Goal: Information Seeking & Learning: Compare options

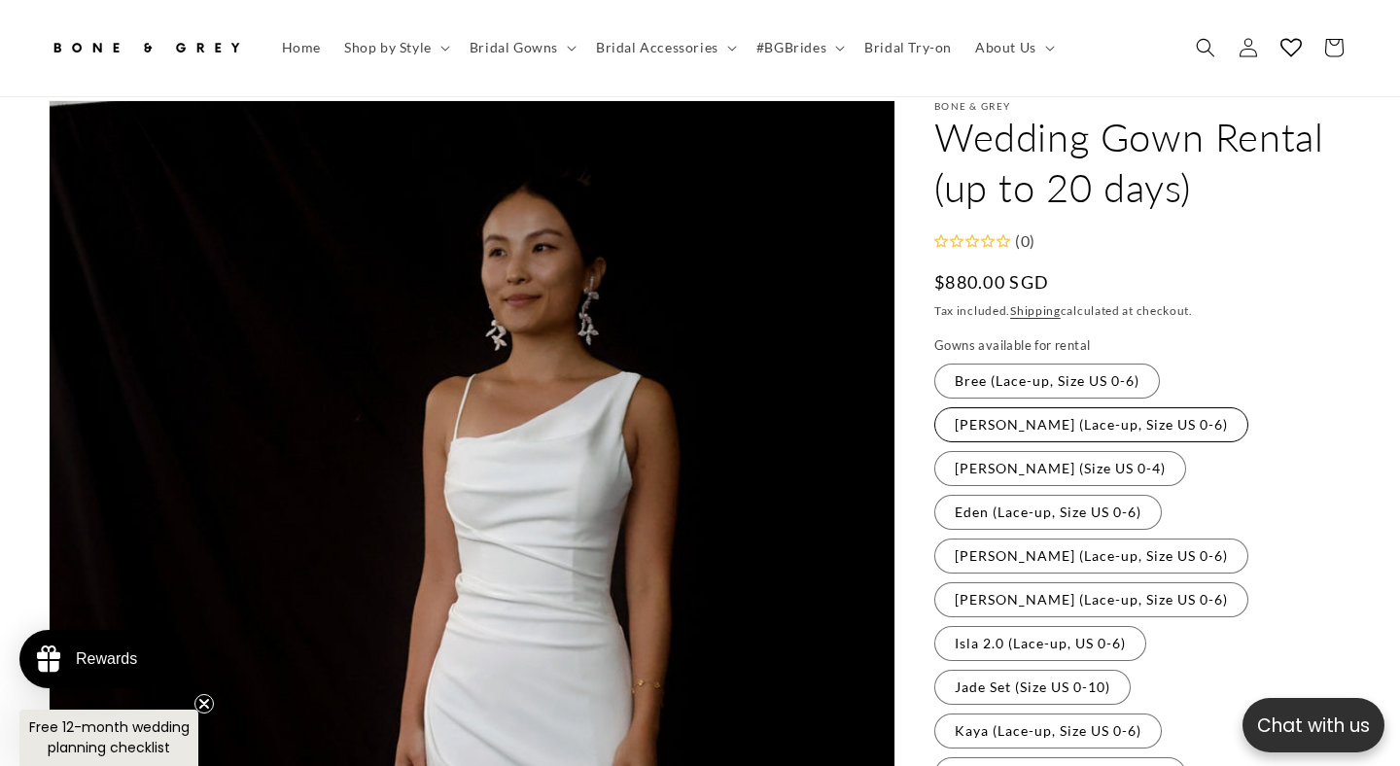
click at [1080, 407] on label "[PERSON_NAME] (Lace-up, Size US 0-6) Variant sold out or unavailable" at bounding box center [1091, 424] width 314 height 35
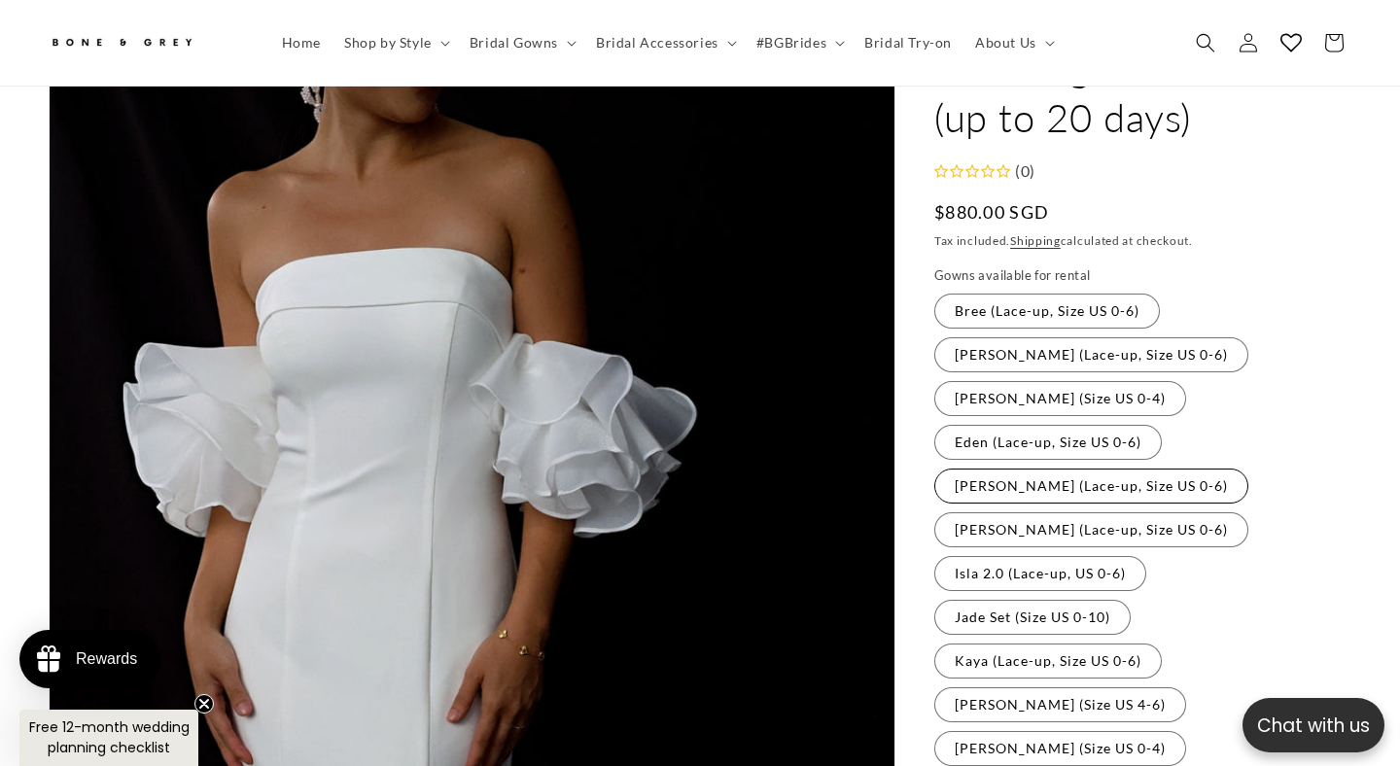
scroll to position [160, 0]
click at [1069, 392] on fieldset "Gowns available for rental Bree (Lace-up, Size US 0-6) Variant sold out or unav…" at bounding box center [1142, 626] width 417 height 721
click at [1083, 425] on label "Eden (Lace-up, Size US 0-6) Variant sold out or unavailable" at bounding box center [1047, 442] width 227 height 35
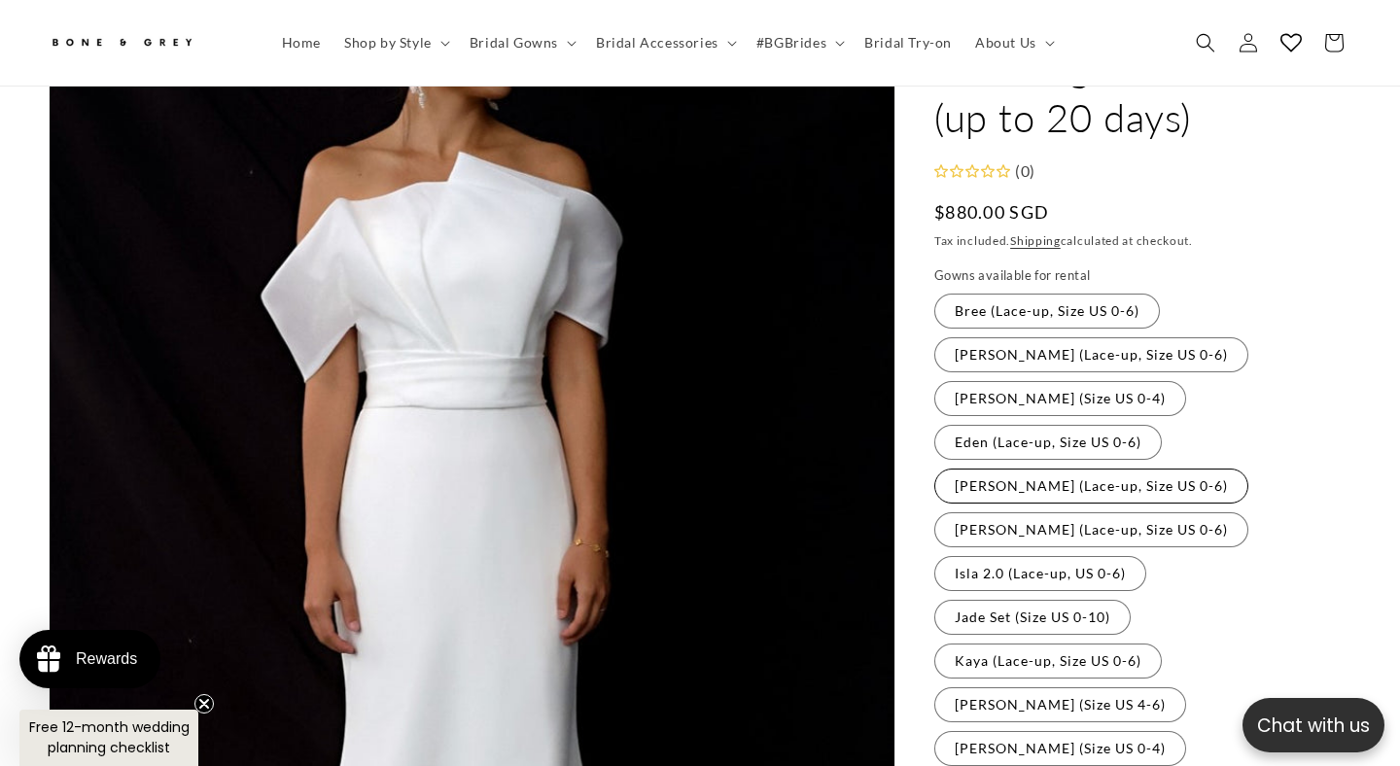
scroll to position [190, 0]
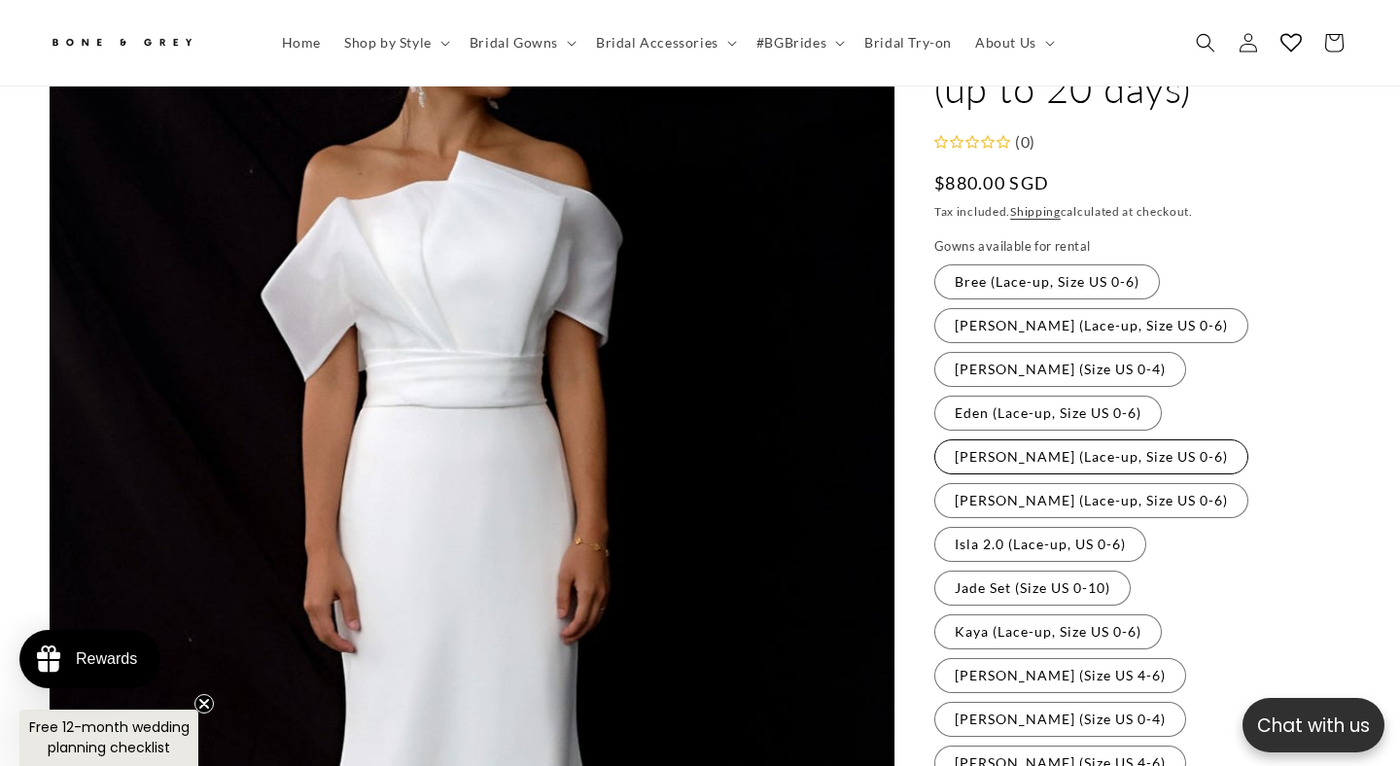
click at [1080, 439] on label "[PERSON_NAME] (Lace-up, Size US 0-6) Variant sold out or unavailable" at bounding box center [1091, 456] width 314 height 35
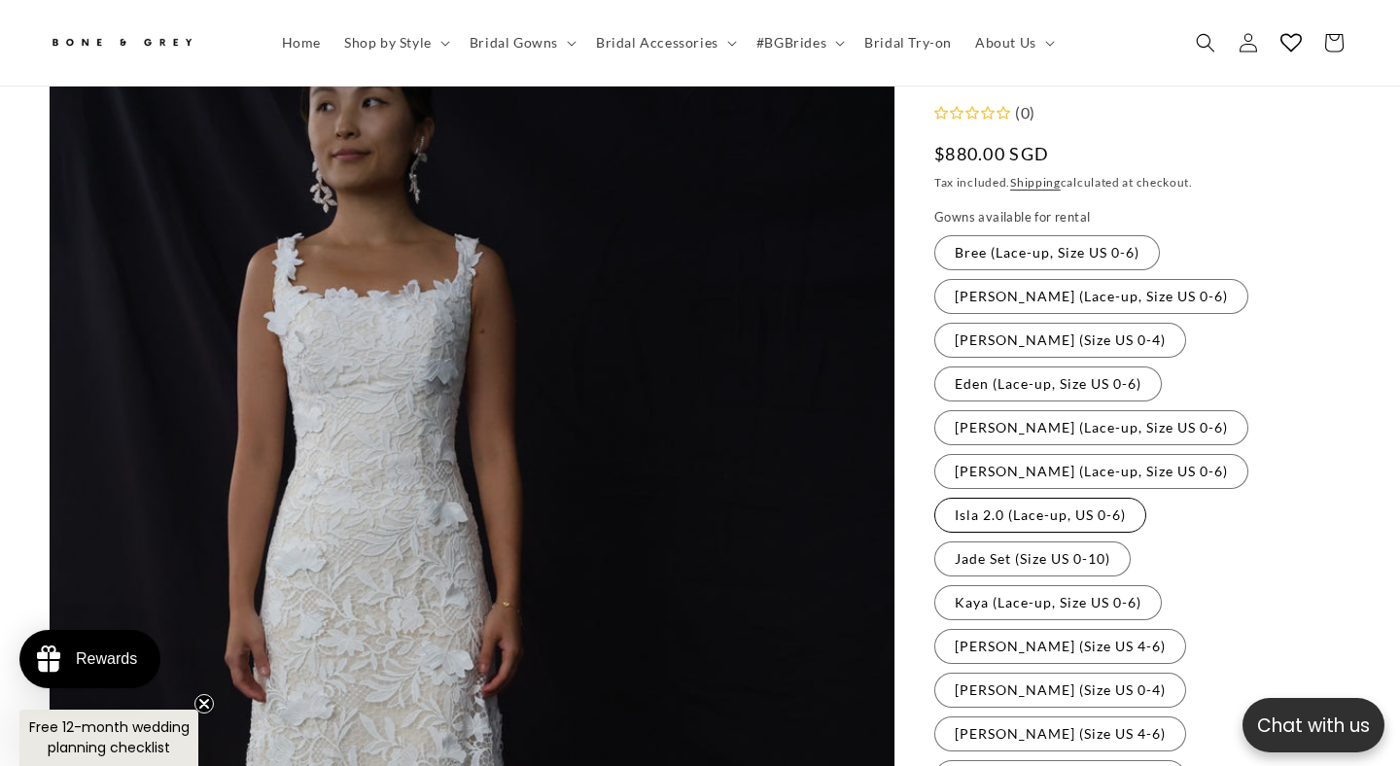
click at [1053, 498] on label "Isla 2.0 (Lace-up, US 0-6) Variant sold out or unavailable" at bounding box center [1040, 515] width 212 height 35
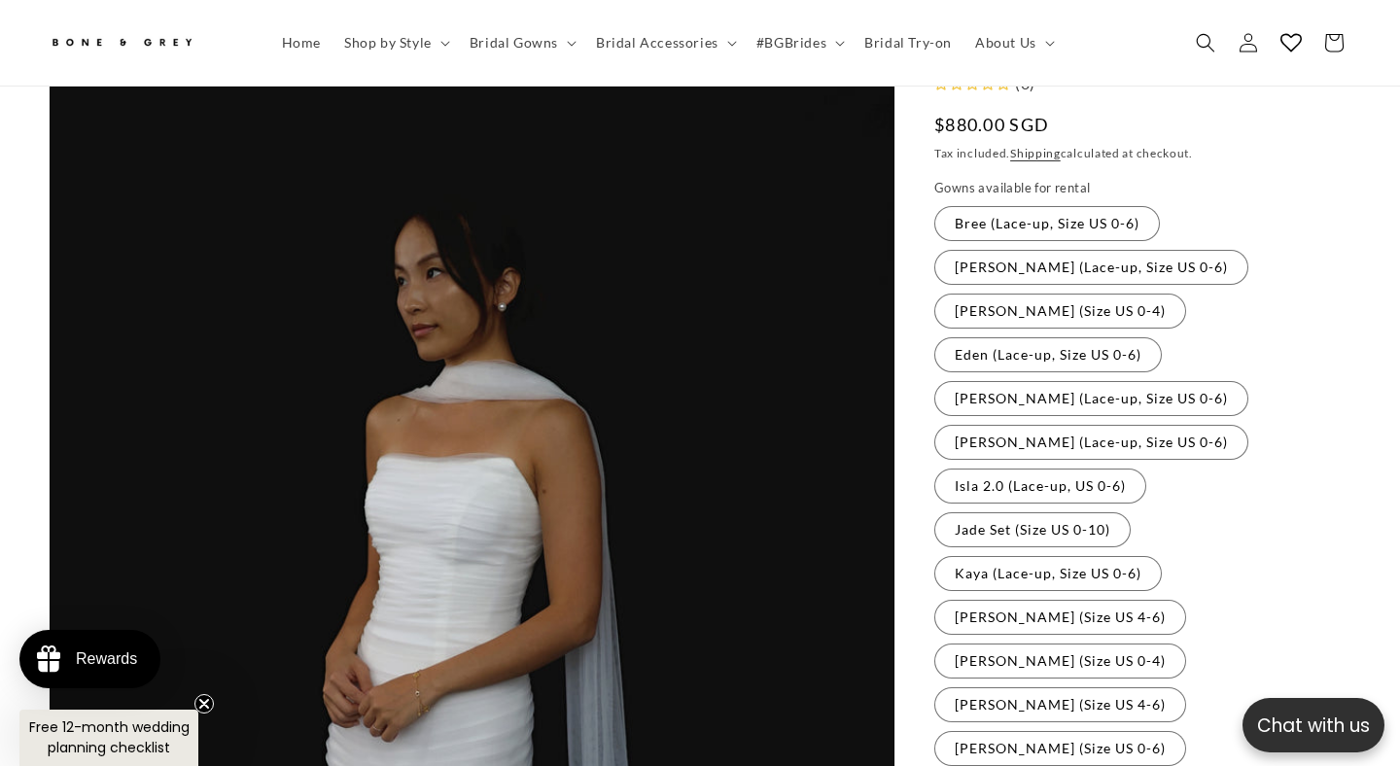
click at [1066, 390] on fieldset "Gowns available for rental Bree (Lace-up, Size US 0-6) Variant sold out or unav…" at bounding box center [1142, 539] width 417 height 721
click at [1066, 425] on label "[PERSON_NAME] (Lace-up, Size US 0-6) Variant sold out or unavailable" at bounding box center [1091, 442] width 314 height 35
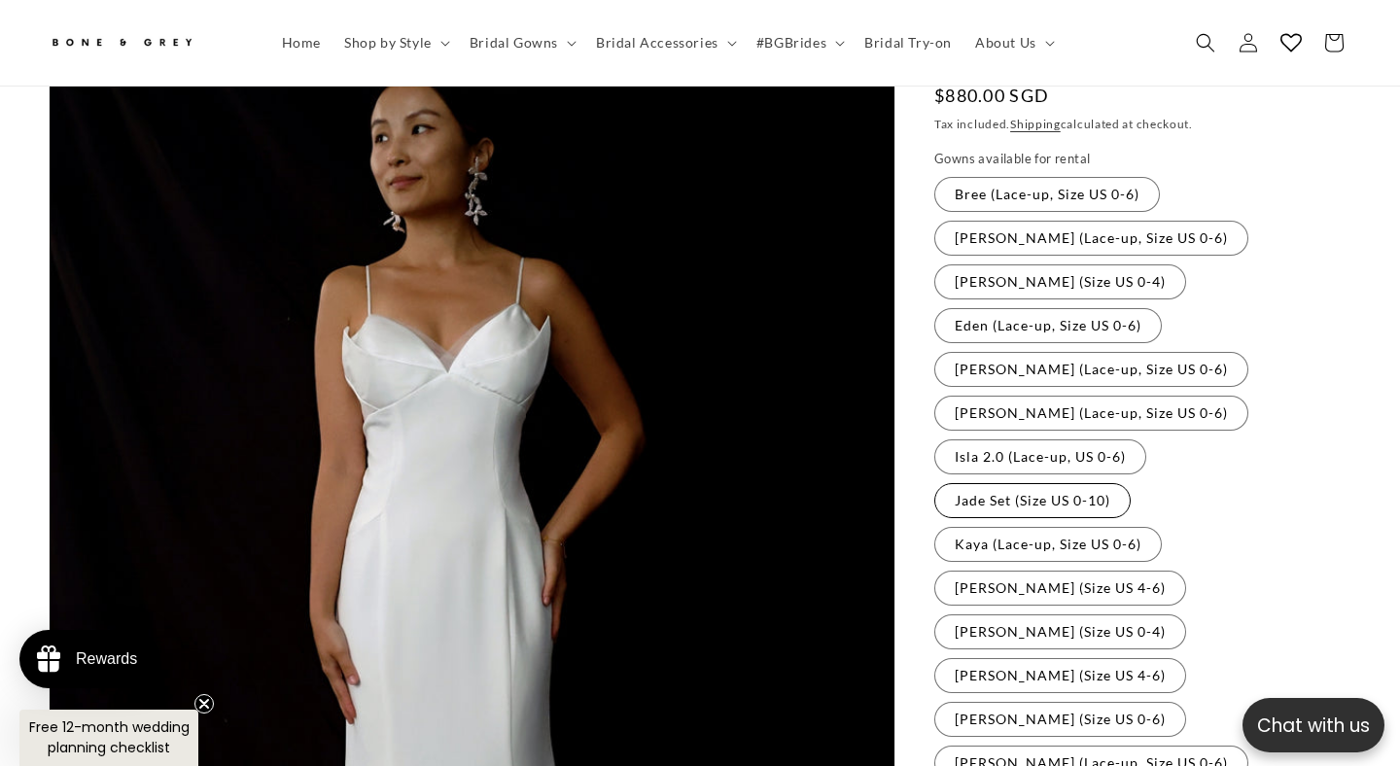
click at [1058, 483] on label "Jade Set (Size US 0-10) Variant sold out or unavailable" at bounding box center [1032, 500] width 196 height 35
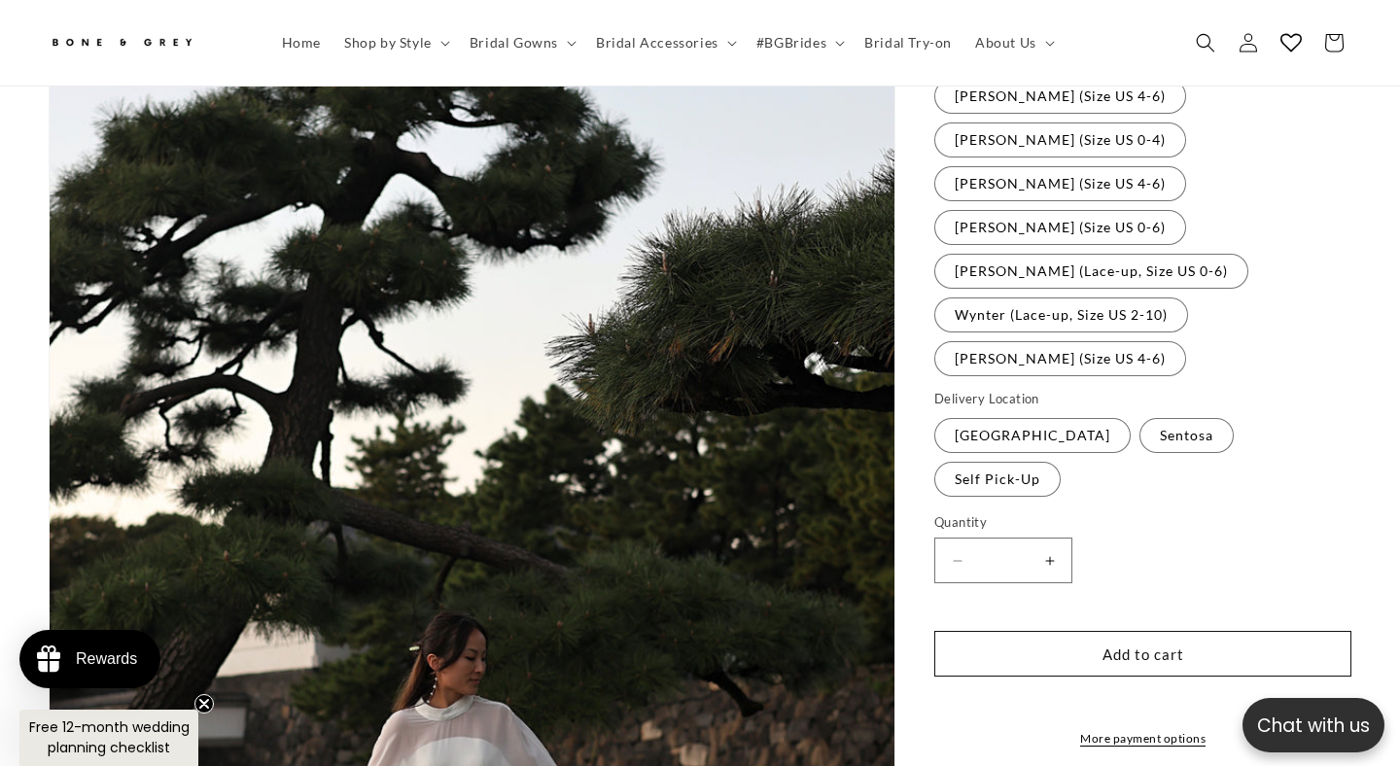
scroll to position [650, 0]
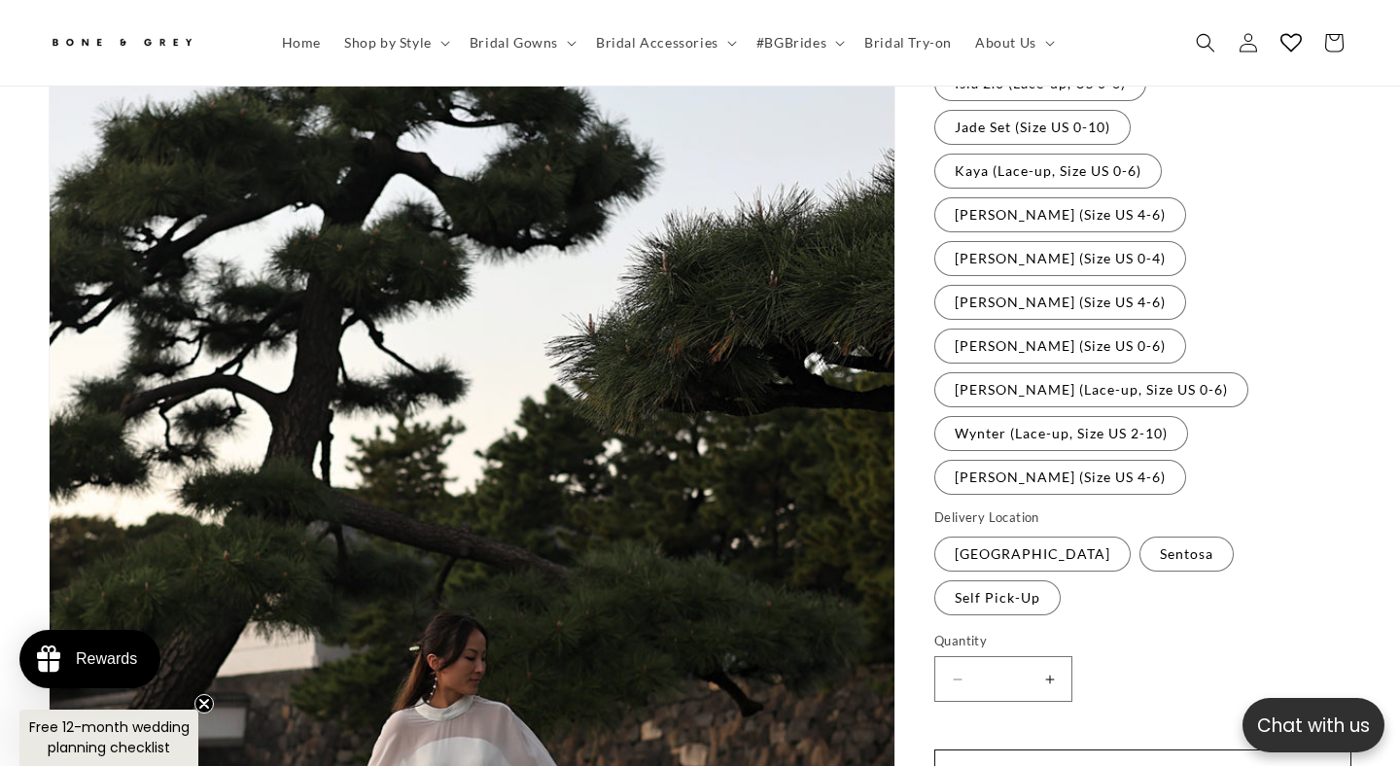
click at [1015, 293] on fieldset "Gowns available for rental Bree (Lace-up, Size US 0-6) Variant sold out or unav…" at bounding box center [1142, 136] width 417 height 721
click at [1015, 460] on label "[PERSON_NAME] (Size US 4-6) Variant sold out or unavailable" at bounding box center [1060, 477] width 252 height 35
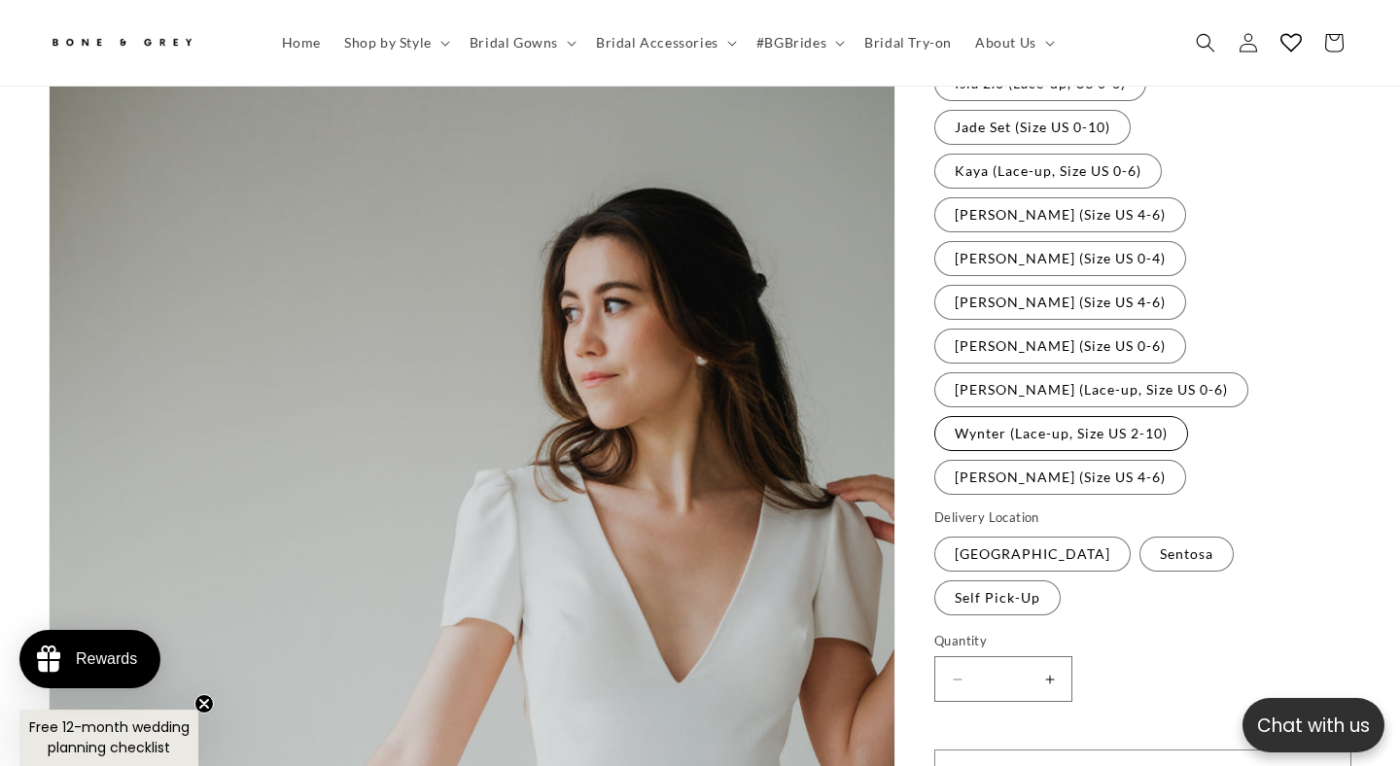
scroll to position [671, 0]
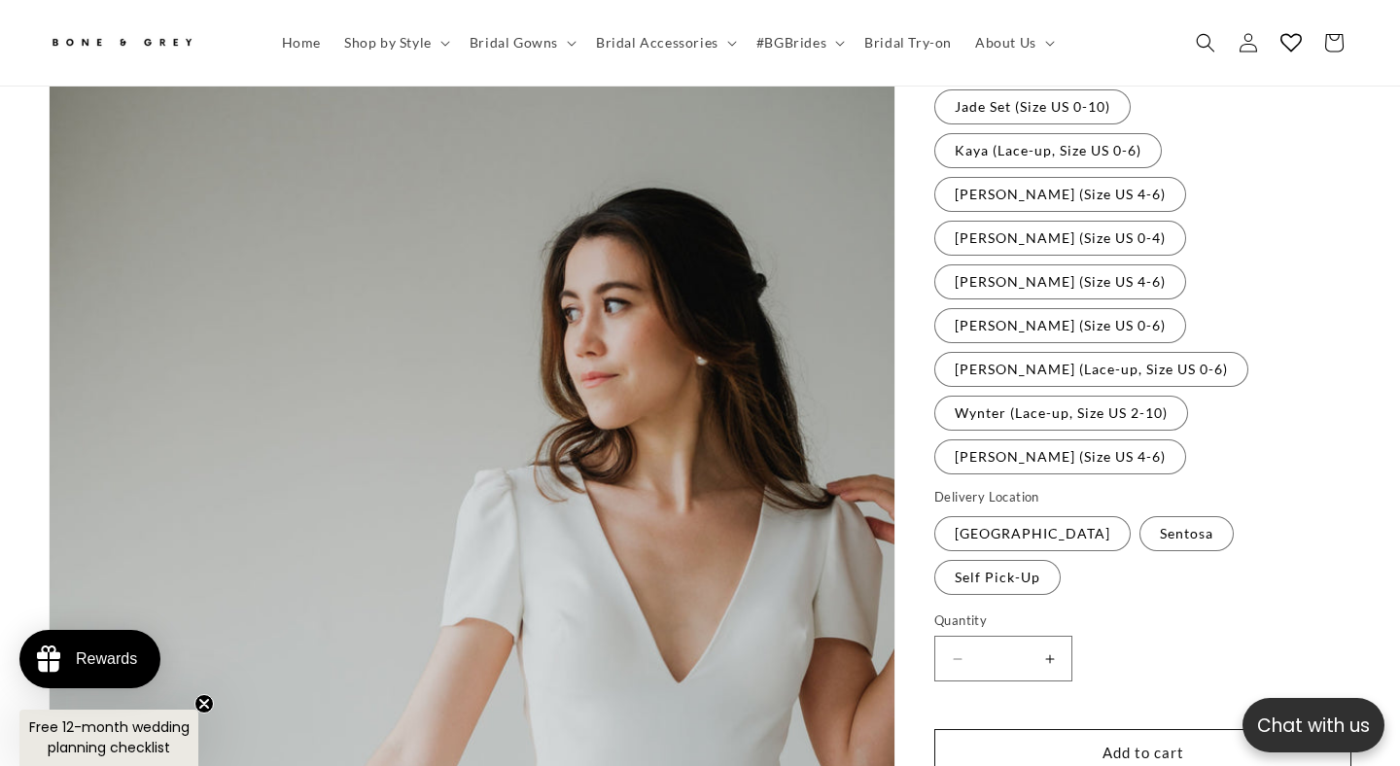
click at [1077, 226] on fieldset "Gowns available for rental Bree (Lace-up, Size US 0-6) Variant sold out or unav…" at bounding box center [1142, 116] width 417 height 721
click at [1077, 352] on label "[PERSON_NAME] (Lace-up, Size US 0-6) Variant sold out or unavailable" at bounding box center [1091, 369] width 314 height 35
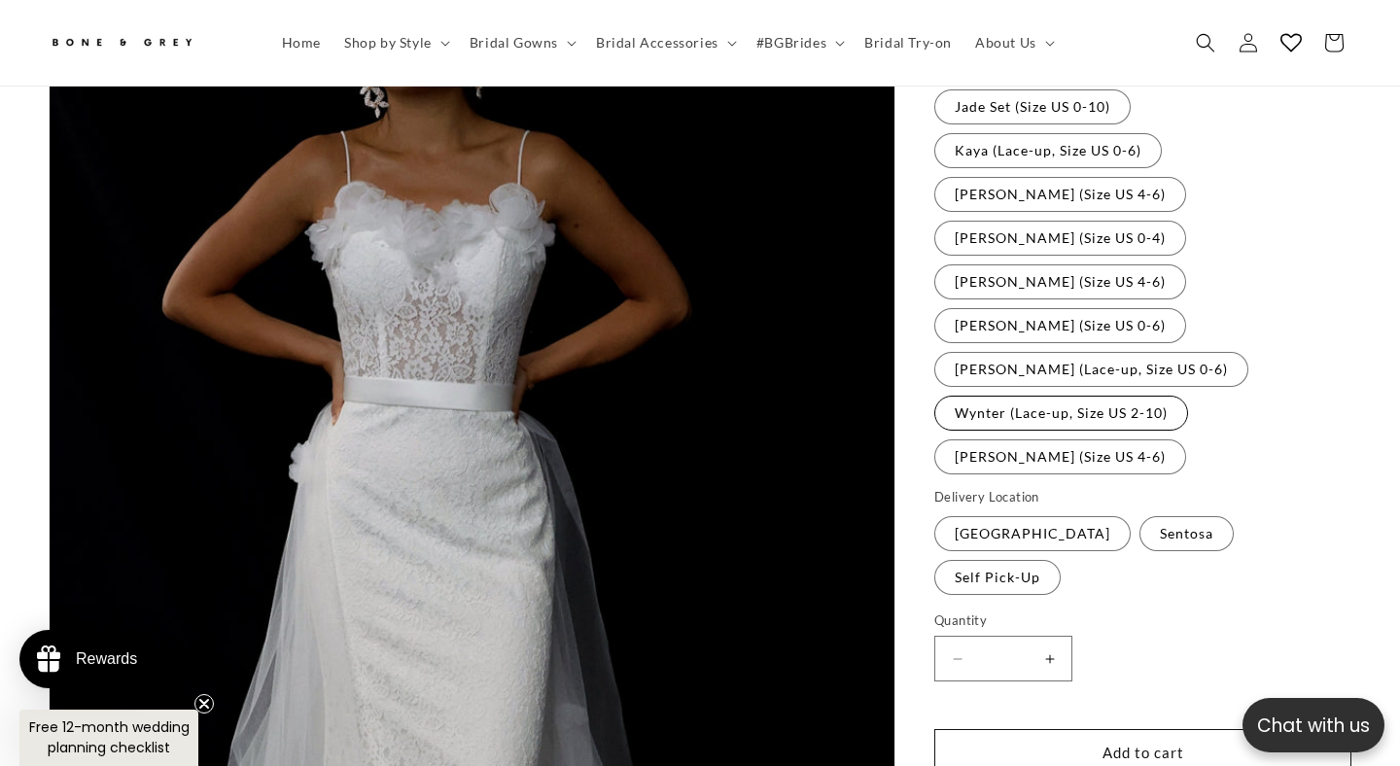
click at [1070, 396] on label "Wynter (Lace-up, Size US 2-10) Variant sold out or unavailable" at bounding box center [1061, 413] width 254 height 35
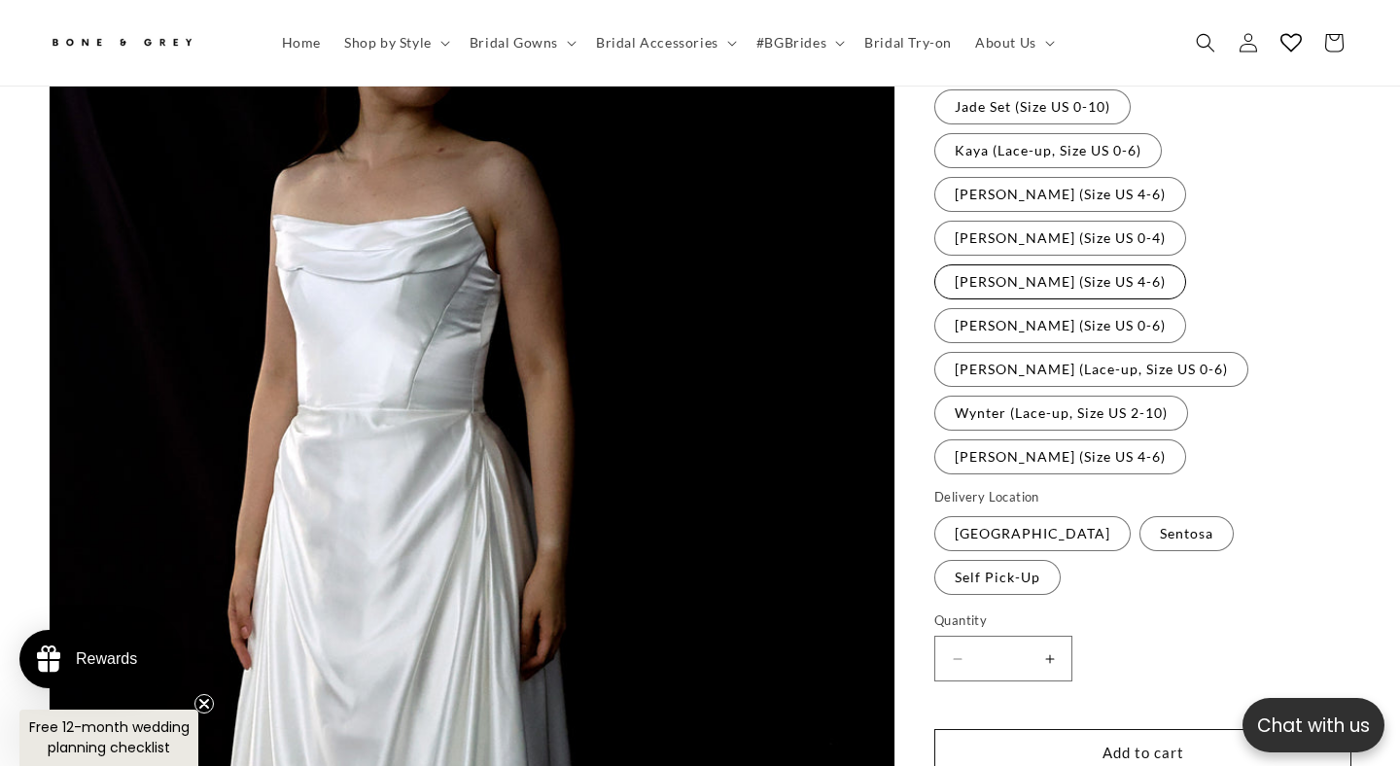
click at [1067, 264] on label "[PERSON_NAME] (Size US 4-6) Variant sold out or unavailable" at bounding box center [1060, 281] width 252 height 35
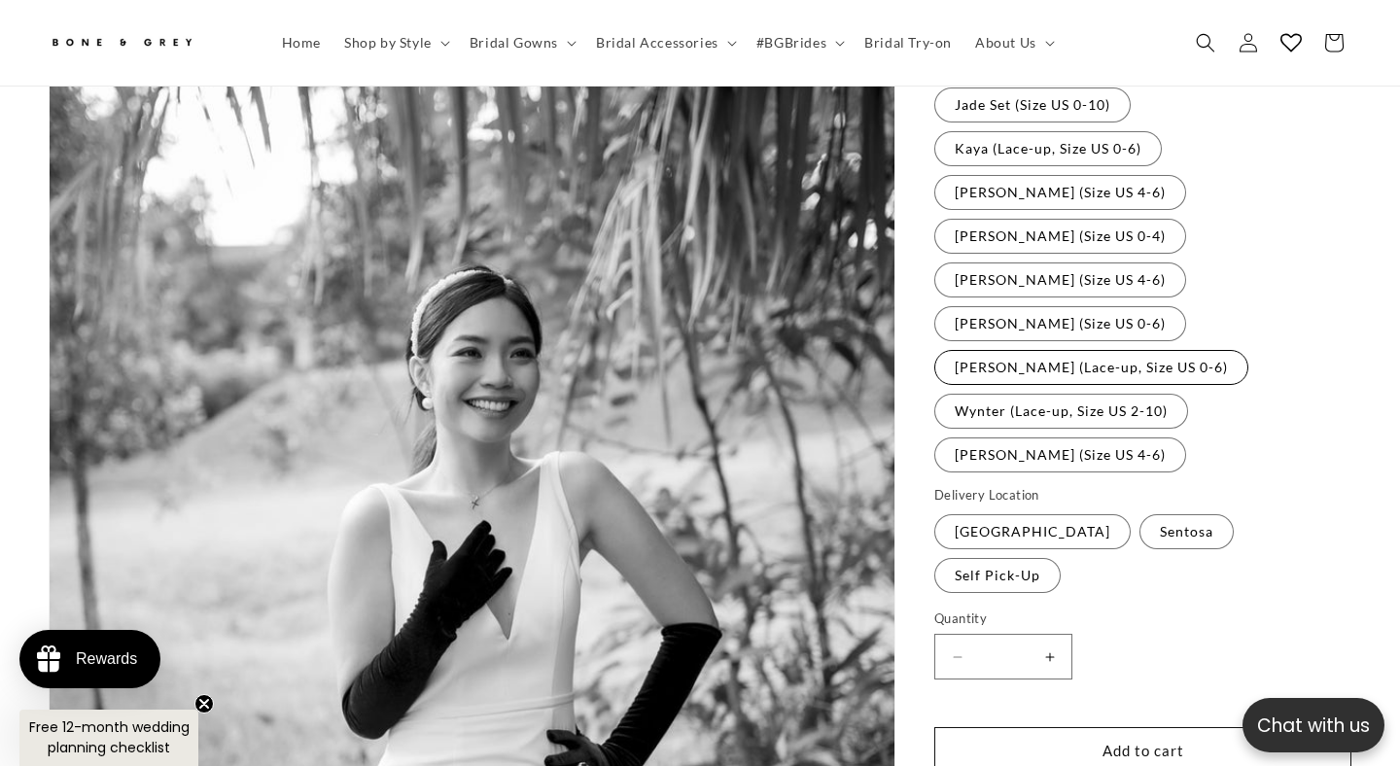
click at [1061, 350] on label "[PERSON_NAME] (Lace-up, Size US 0-6) Variant sold out or unavailable" at bounding box center [1091, 367] width 314 height 35
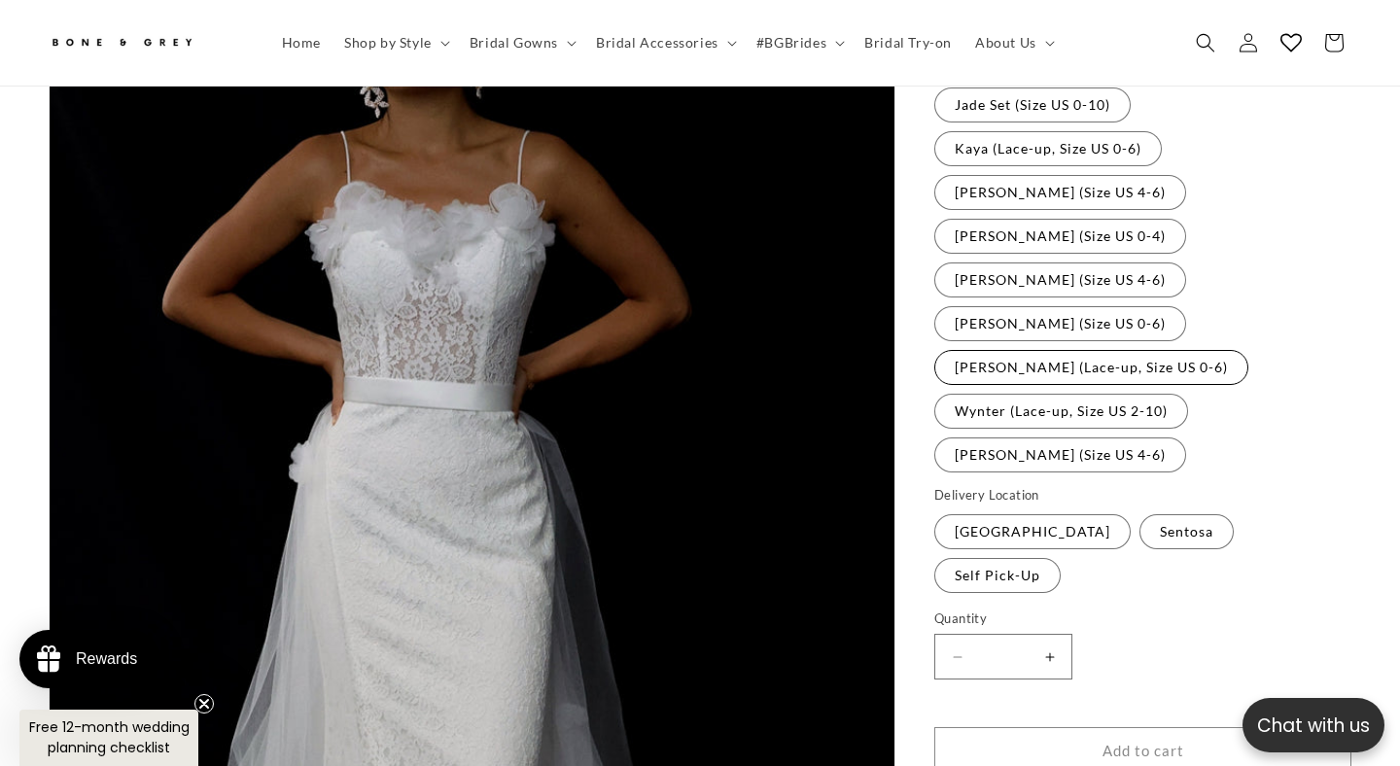
scroll to position [671, 0]
click at [1058, 396] on label "Wynter (Lace-up, Size US 2-10) Variant sold out or unavailable" at bounding box center [1061, 413] width 254 height 35
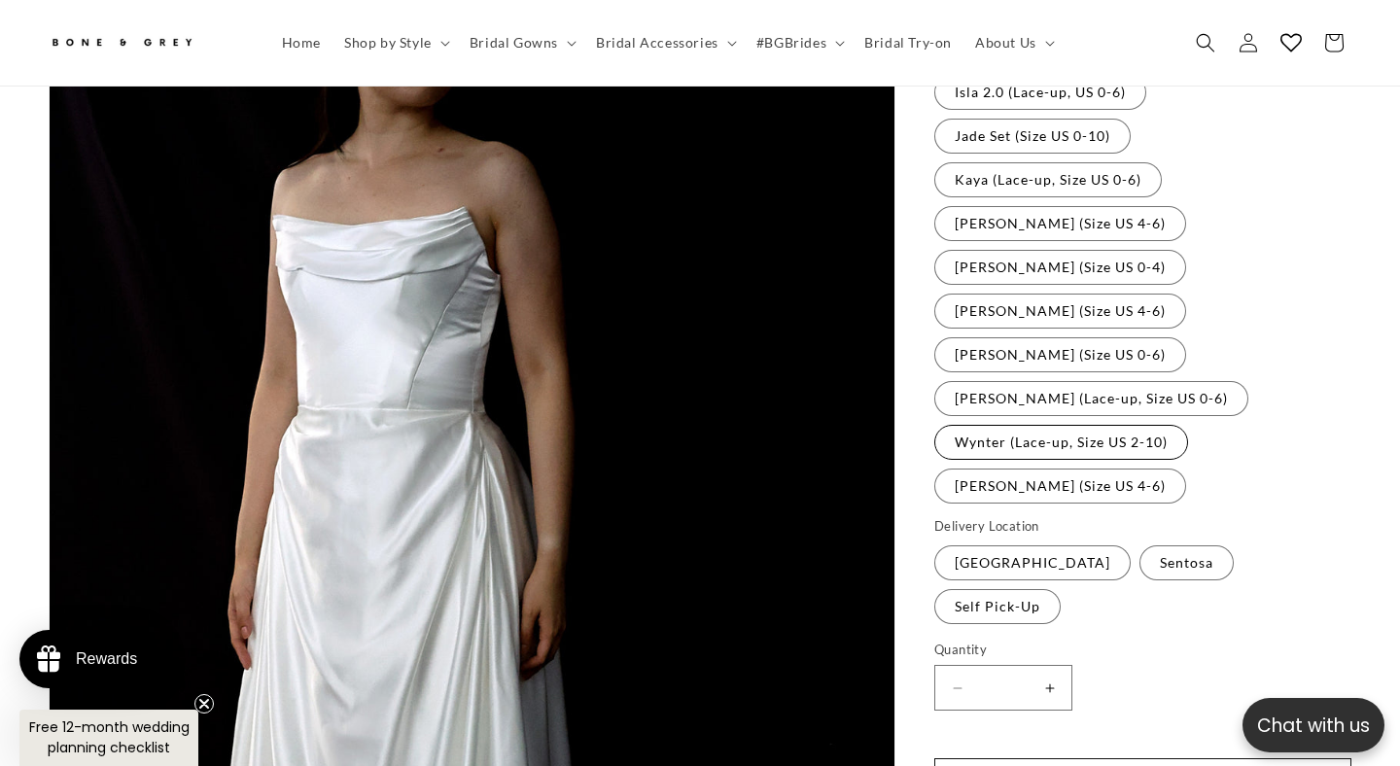
scroll to position [614, 0]
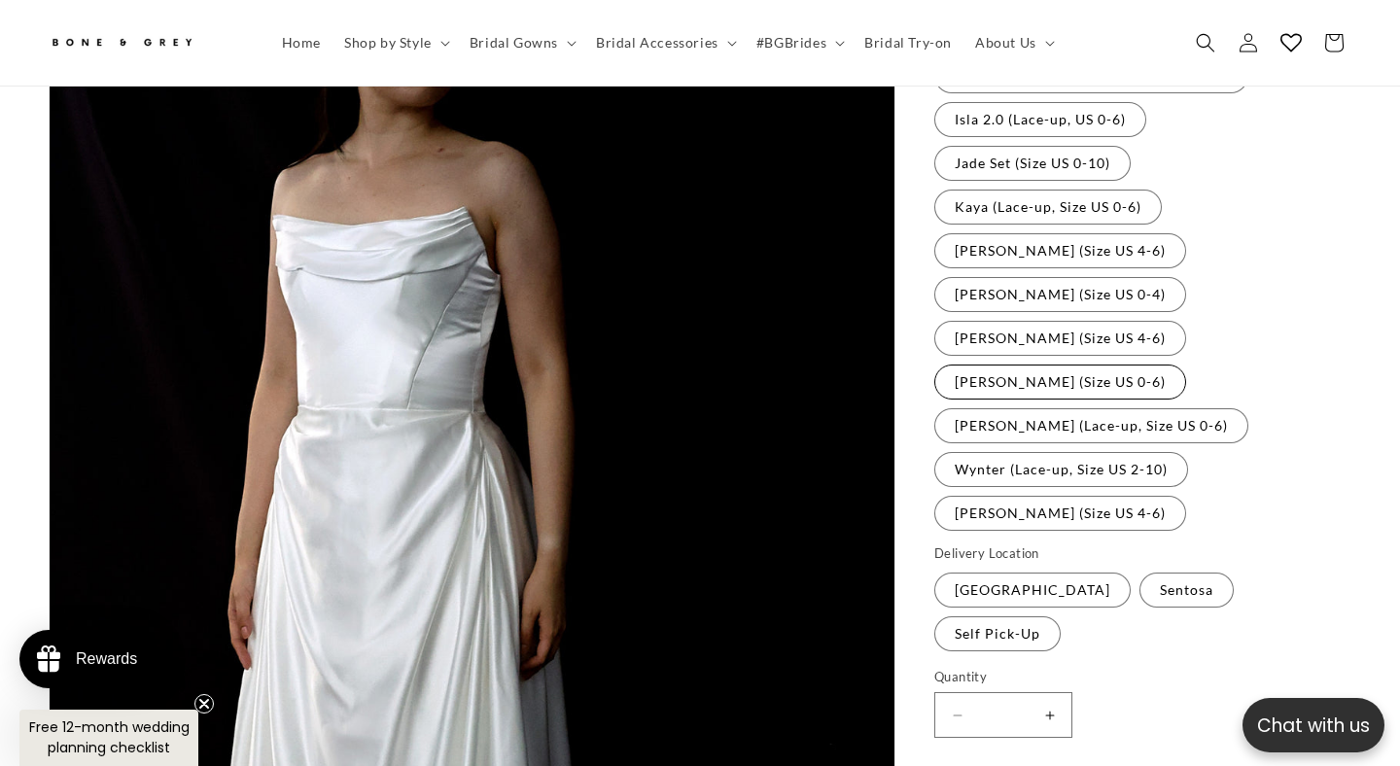
click at [1186, 365] on label "[PERSON_NAME] (Size US 0-6) Variant sold out or unavailable" at bounding box center [1060, 382] width 252 height 35
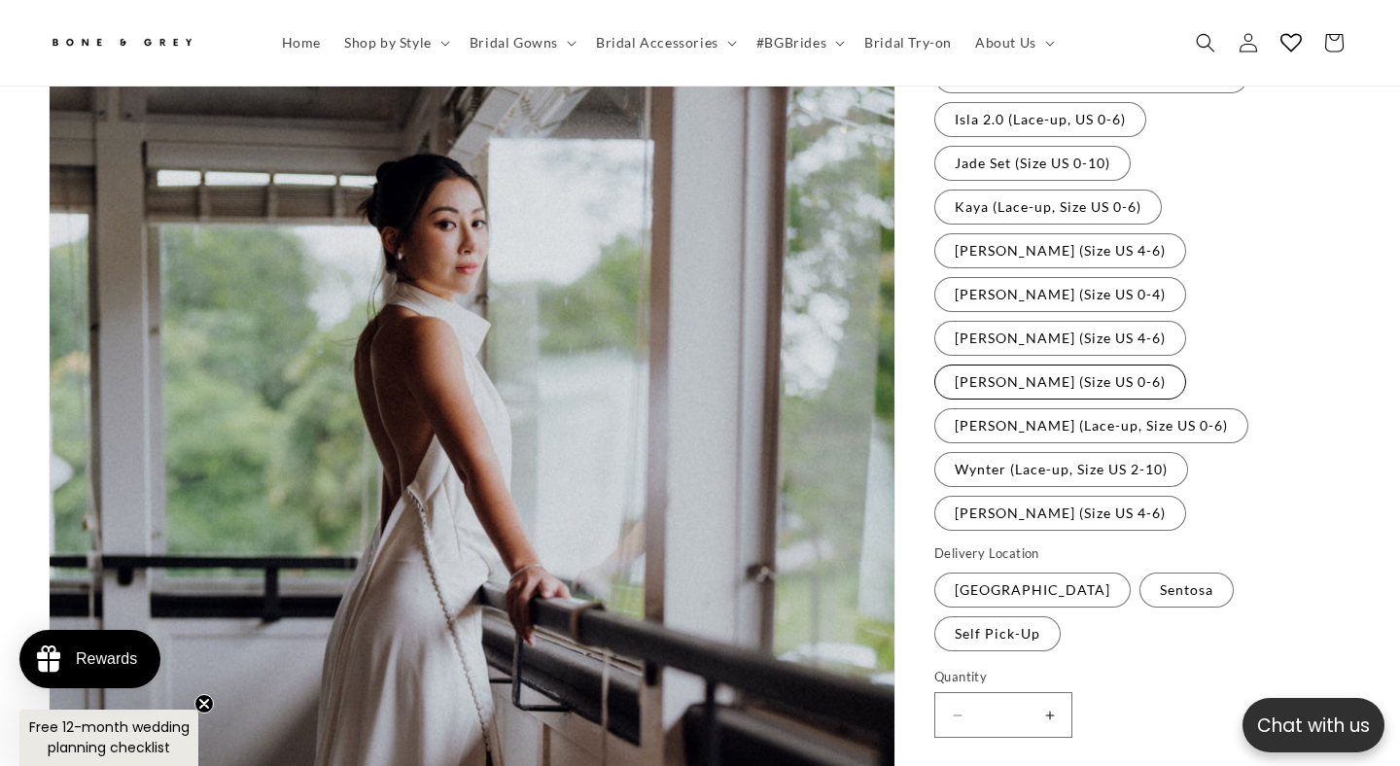
scroll to position [644, 0]
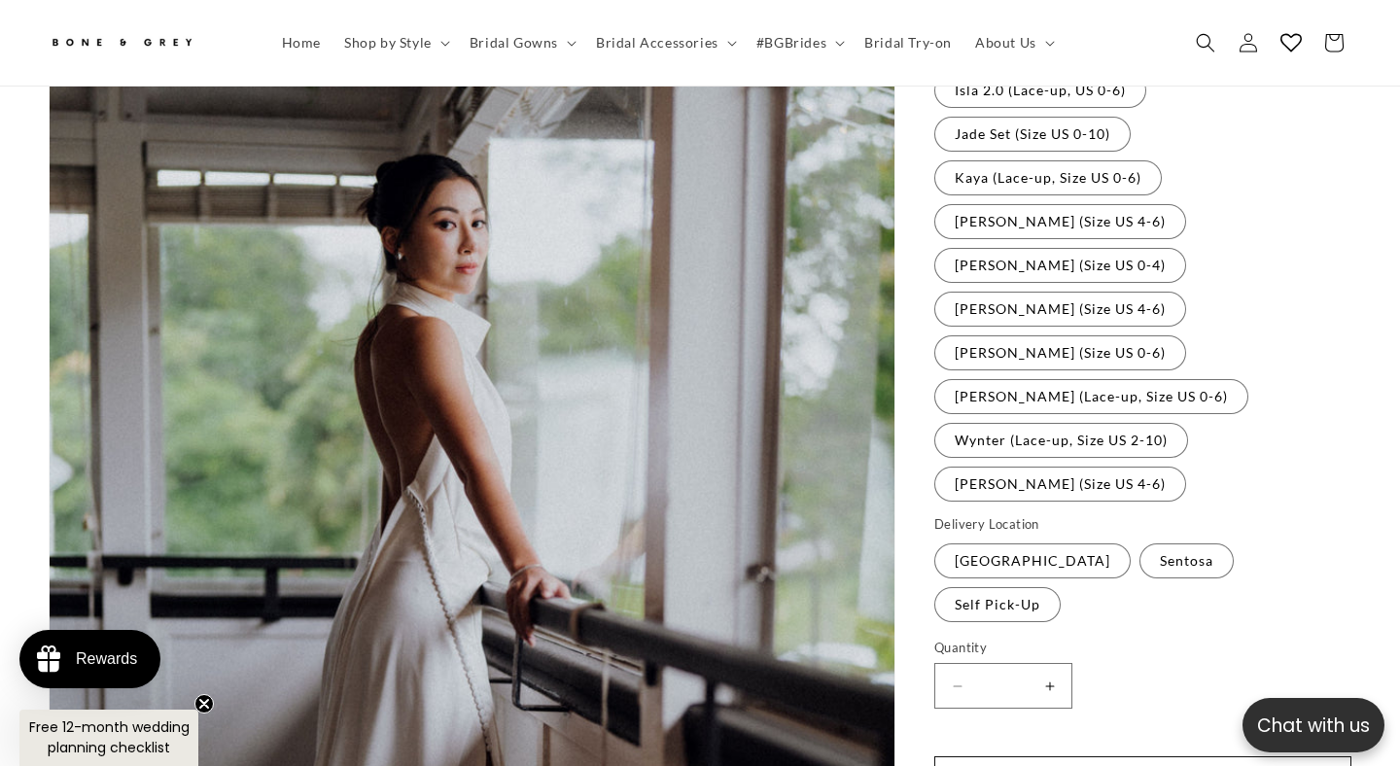
click at [1061, 168] on fieldset "Gowns available for rental Bree (Lace-up, Size US 0-6) Variant sold out or unav…" at bounding box center [1142, 143] width 417 height 721
click at [1186, 248] on label "[PERSON_NAME] (Size US 0-4) Variant sold out or unavailable" at bounding box center [1060, 265] width 252 height 35
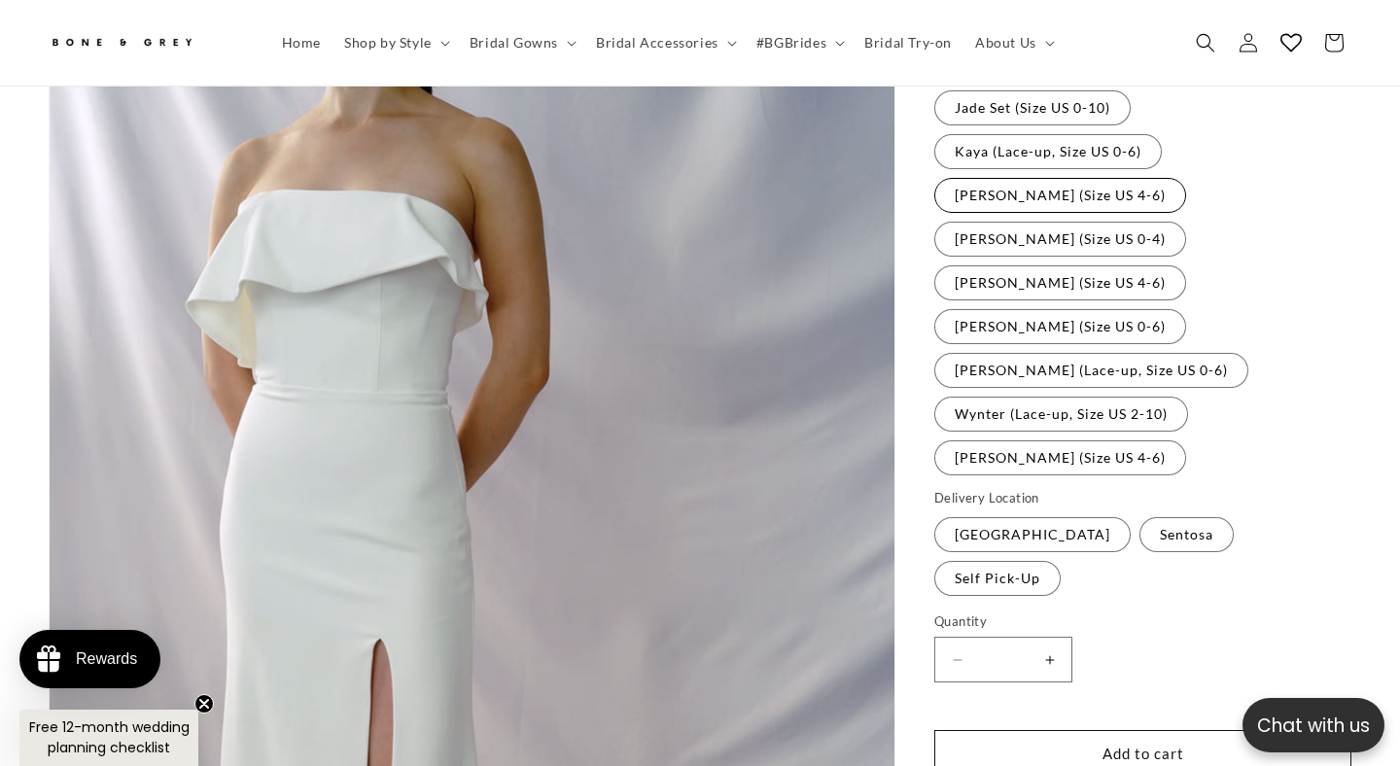
click at [1072, 178] on label "[PERSON_NAME] (Size US 4-6) Variant sold out or unavailable" at bounding box center [1060, 195] width 252 height 35
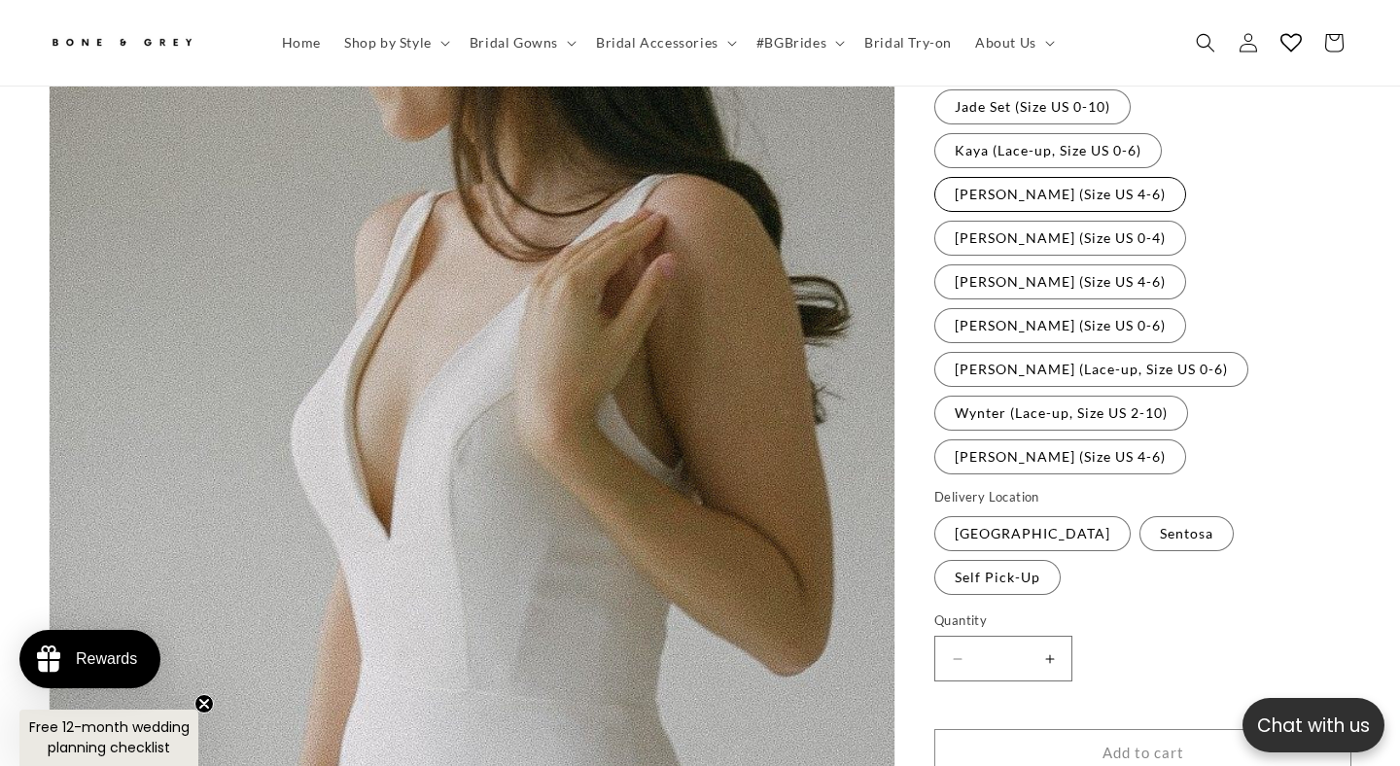
scroll to position [0, 472]
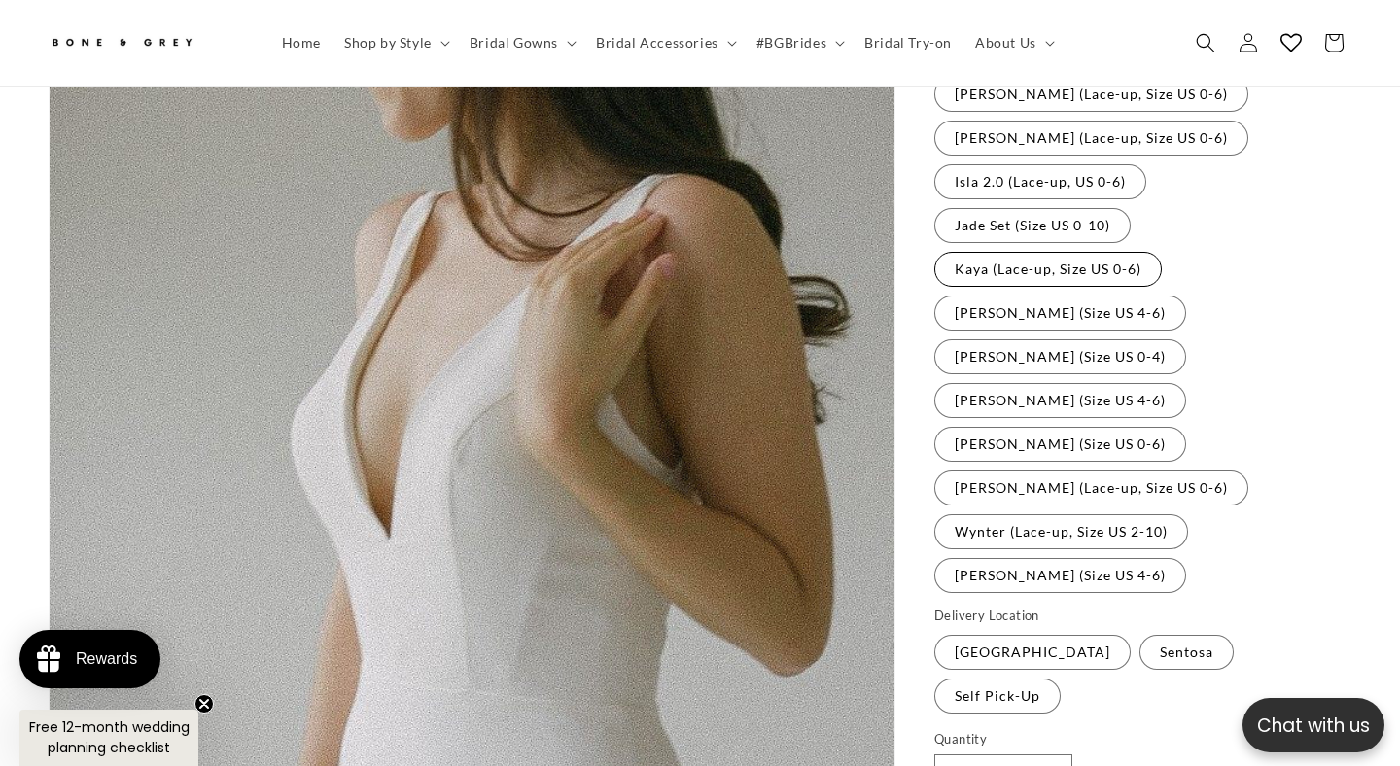
click at [1053, 252] on label "Kaya (Lace-up, Size US 0-6) Variant sold out or unavailable" at bounding box center [1047, 269] width 227 height 35
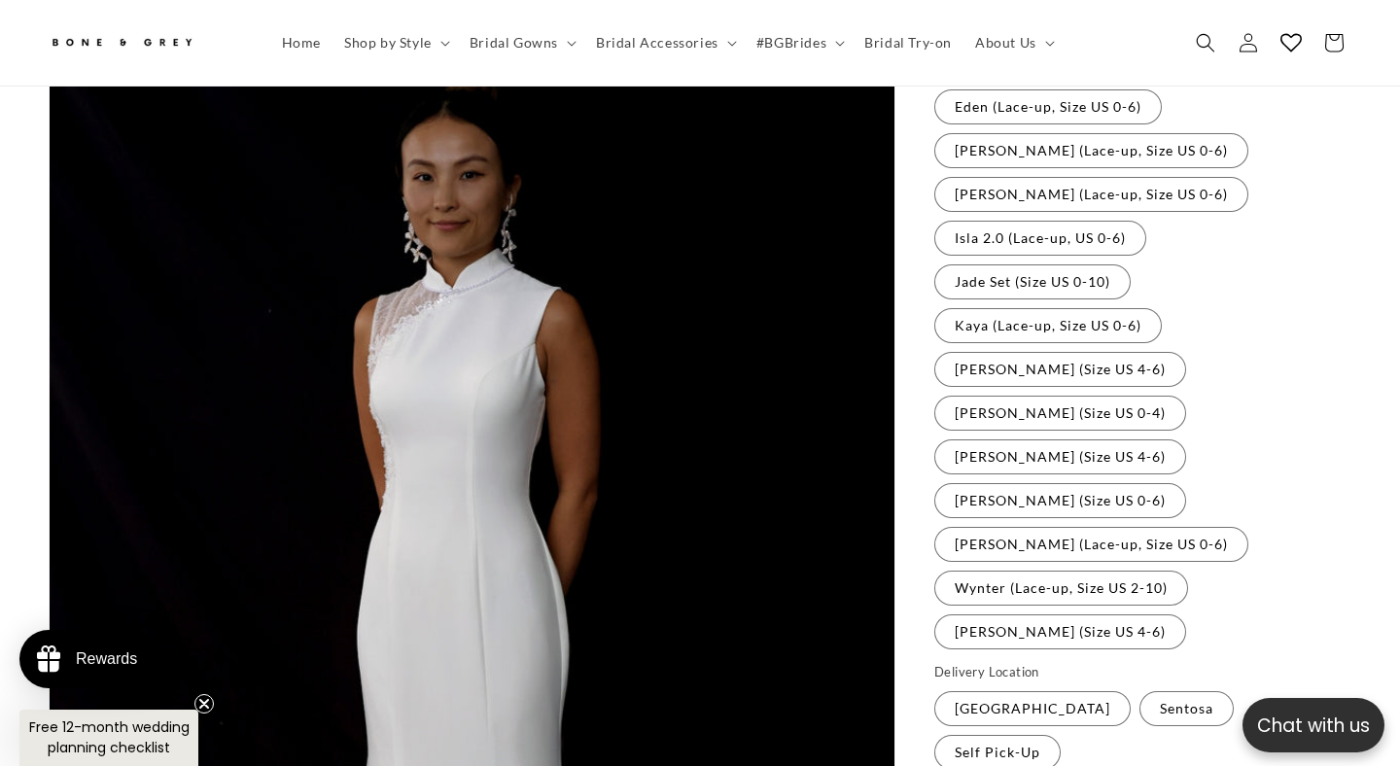
scroll to position [454, 0]
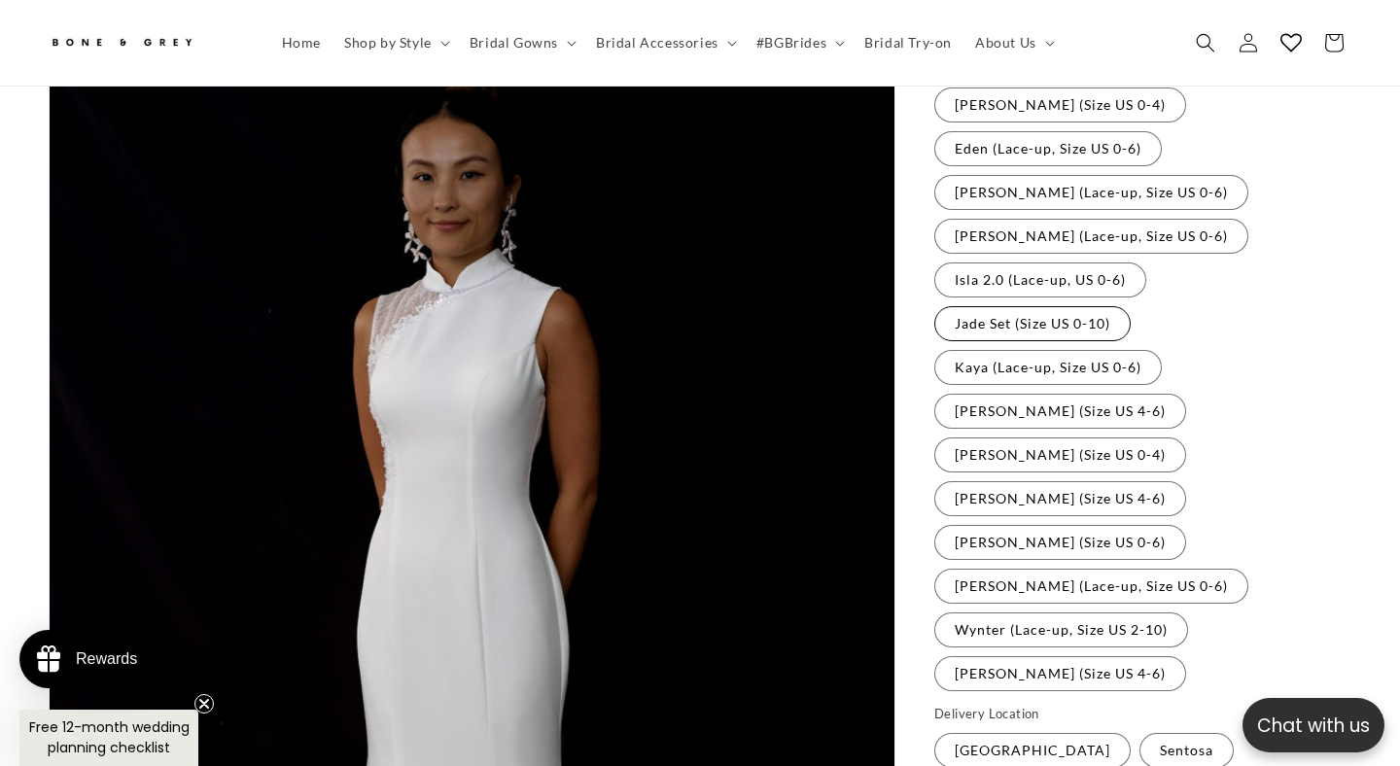
click at [1015, 306] on label "Jade Set (Size US 0-10) Variant sold out or unavailable" at bounding box center [1032, 323] width 196 height 35
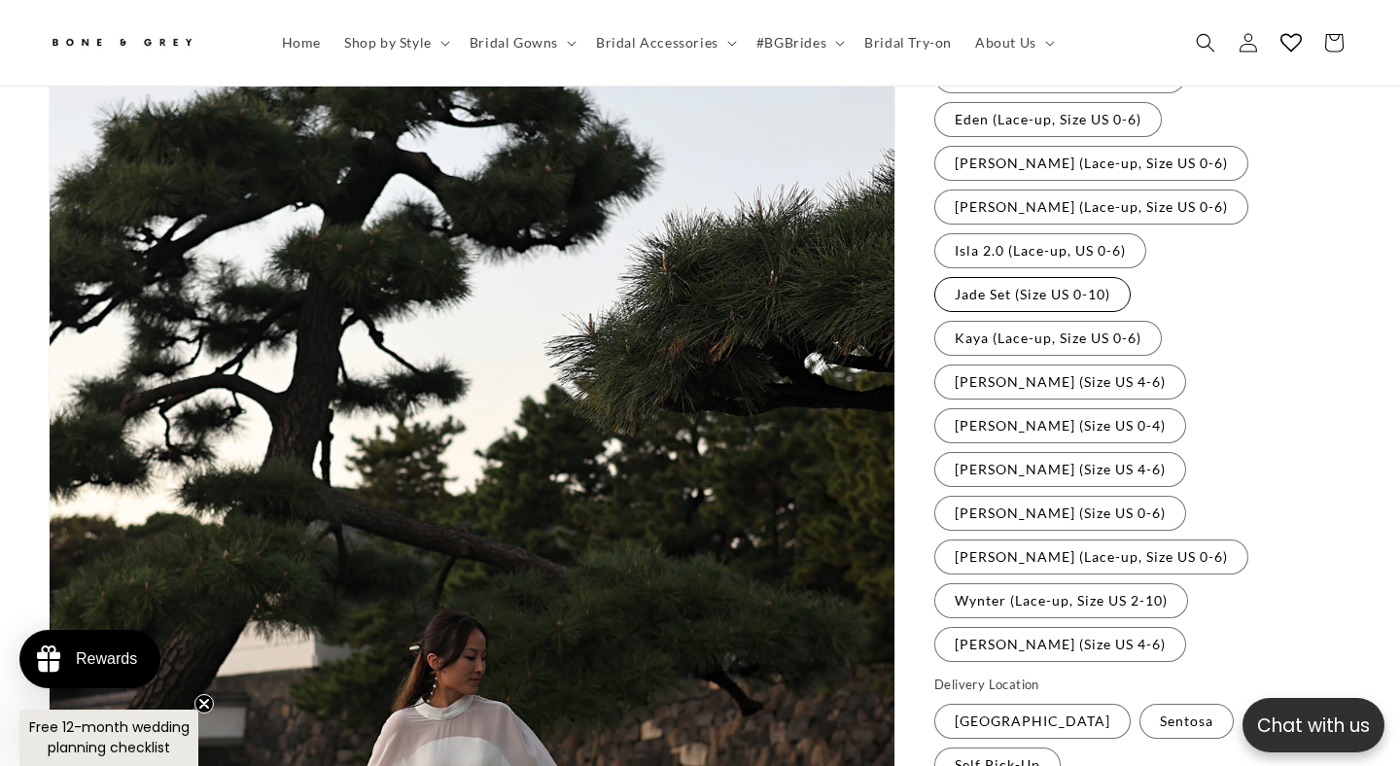
scroll to position [384, 0]
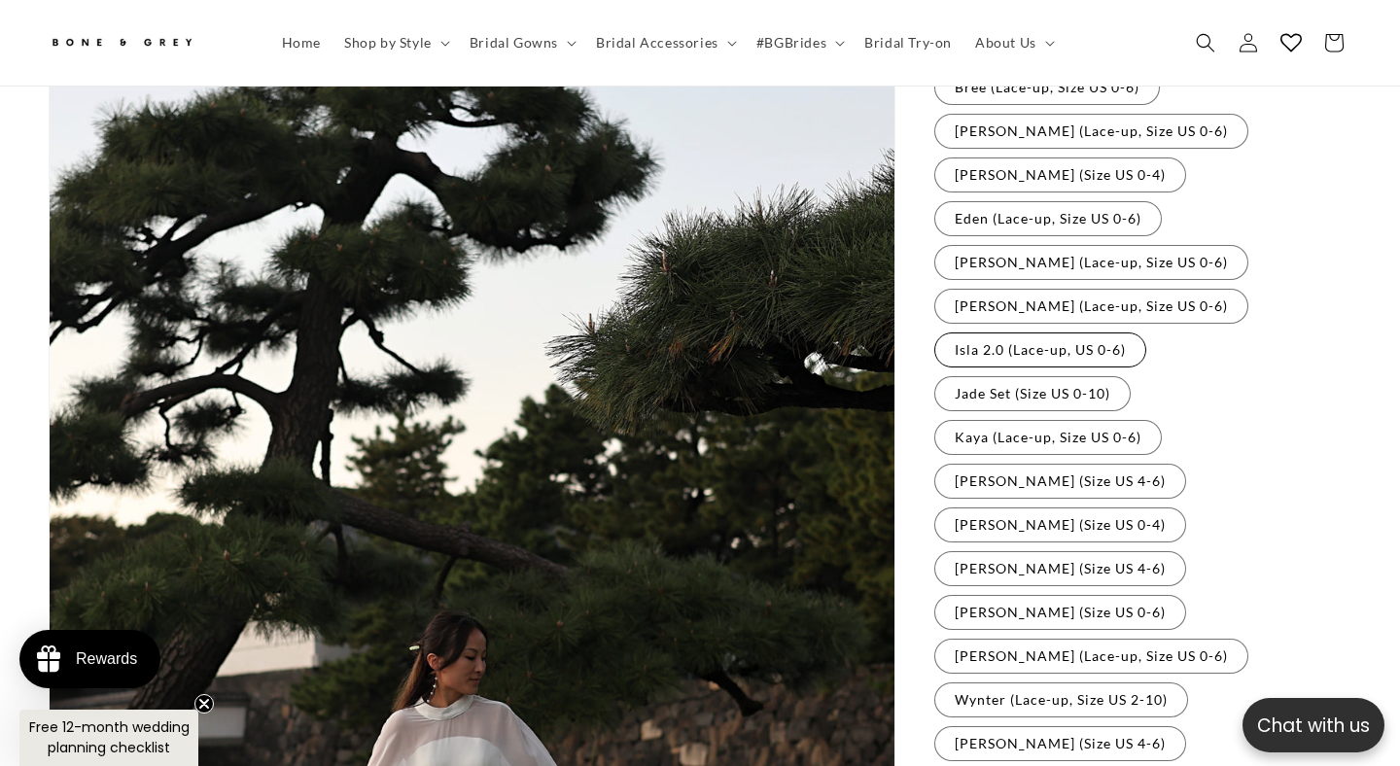
click at [1020, 332] on label "Isla 2.0 (Lace-up, US 0-6) Variant sold out or unavailable" at bounding box center [1040, 349] width 212 height 35
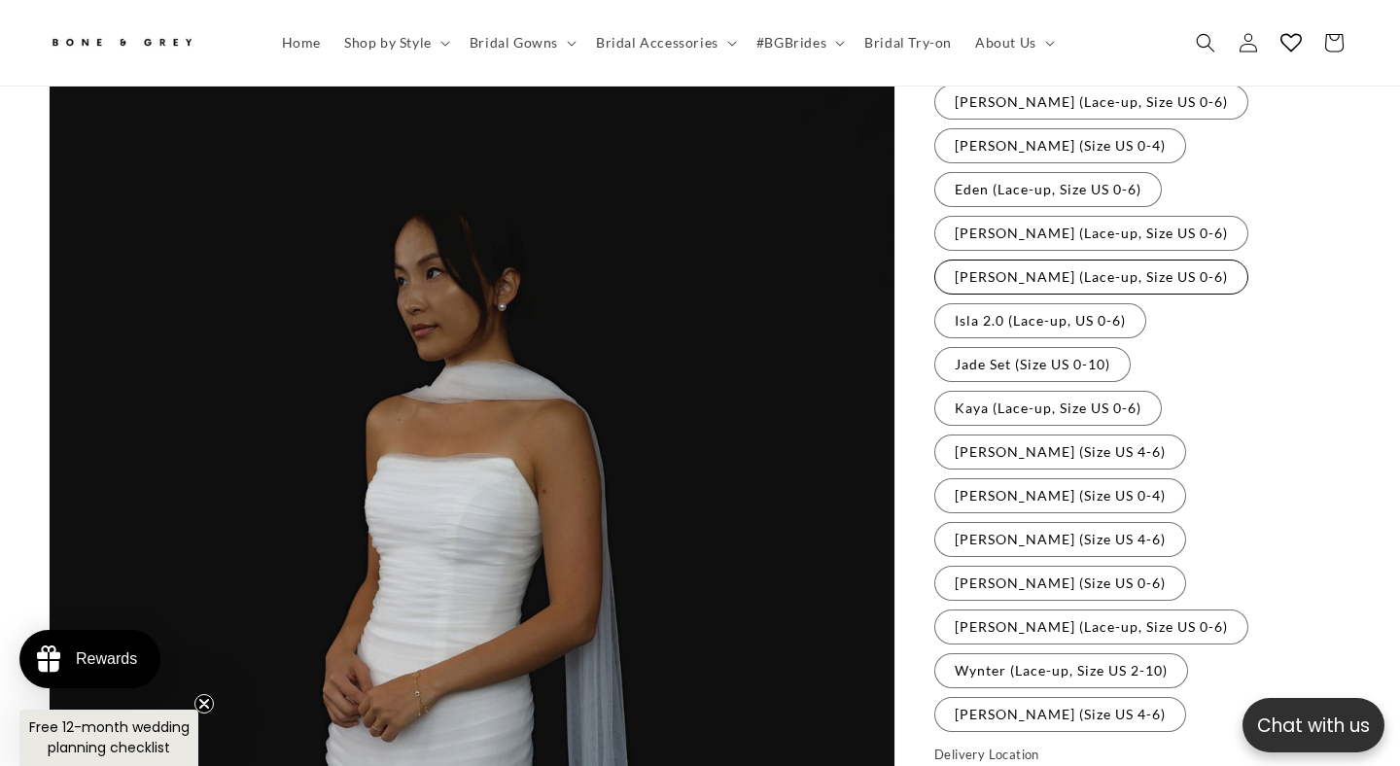
click at [1032, 260] on label "[PERSON_NAME] (Lace-up, Size US 0-6) Variant sold out or unavailable" at bounding box center [1091, 277] width 314 height 35
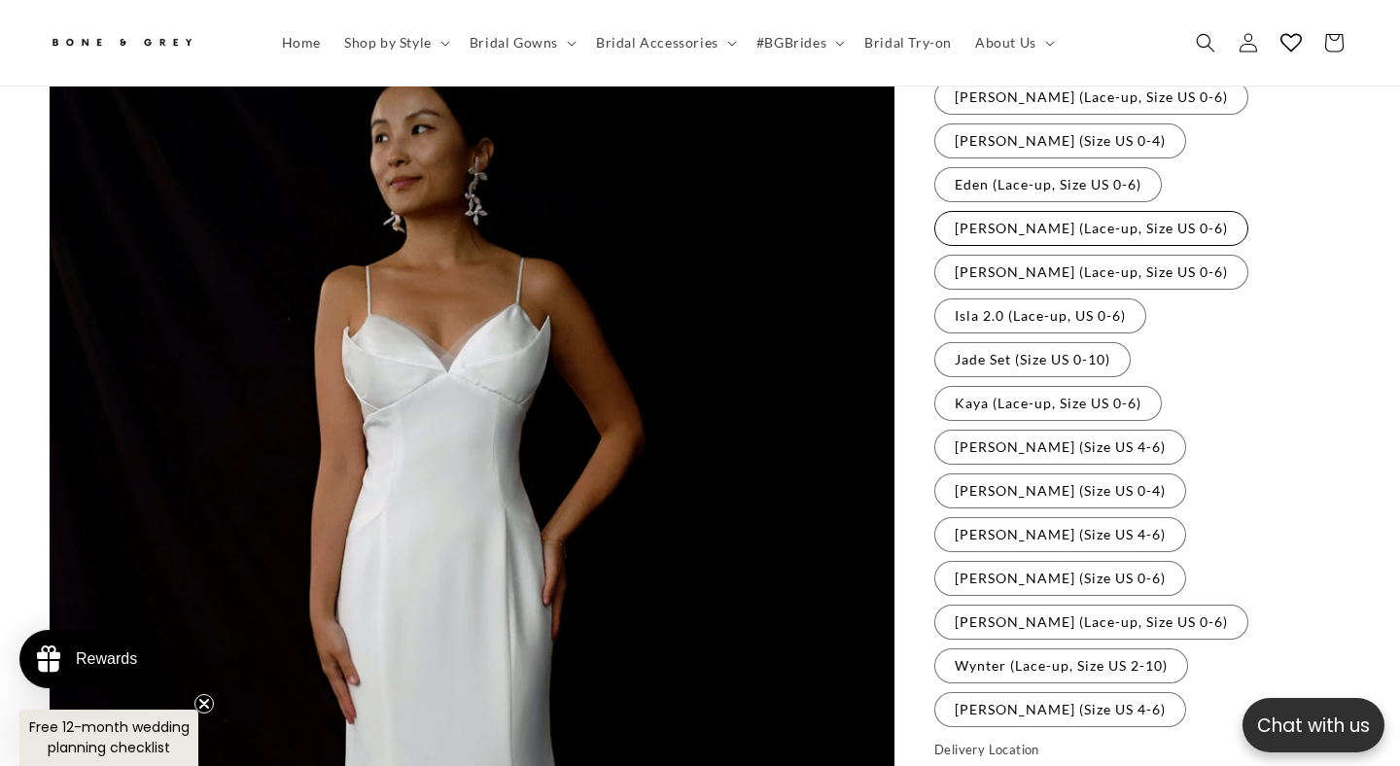
click at [1038, 211] on label "[PERSON_NAME] (Lace-up, Size US 0-6) Variant sold out or unavailable" at bounding box center [1091, 228] width 314 height 35
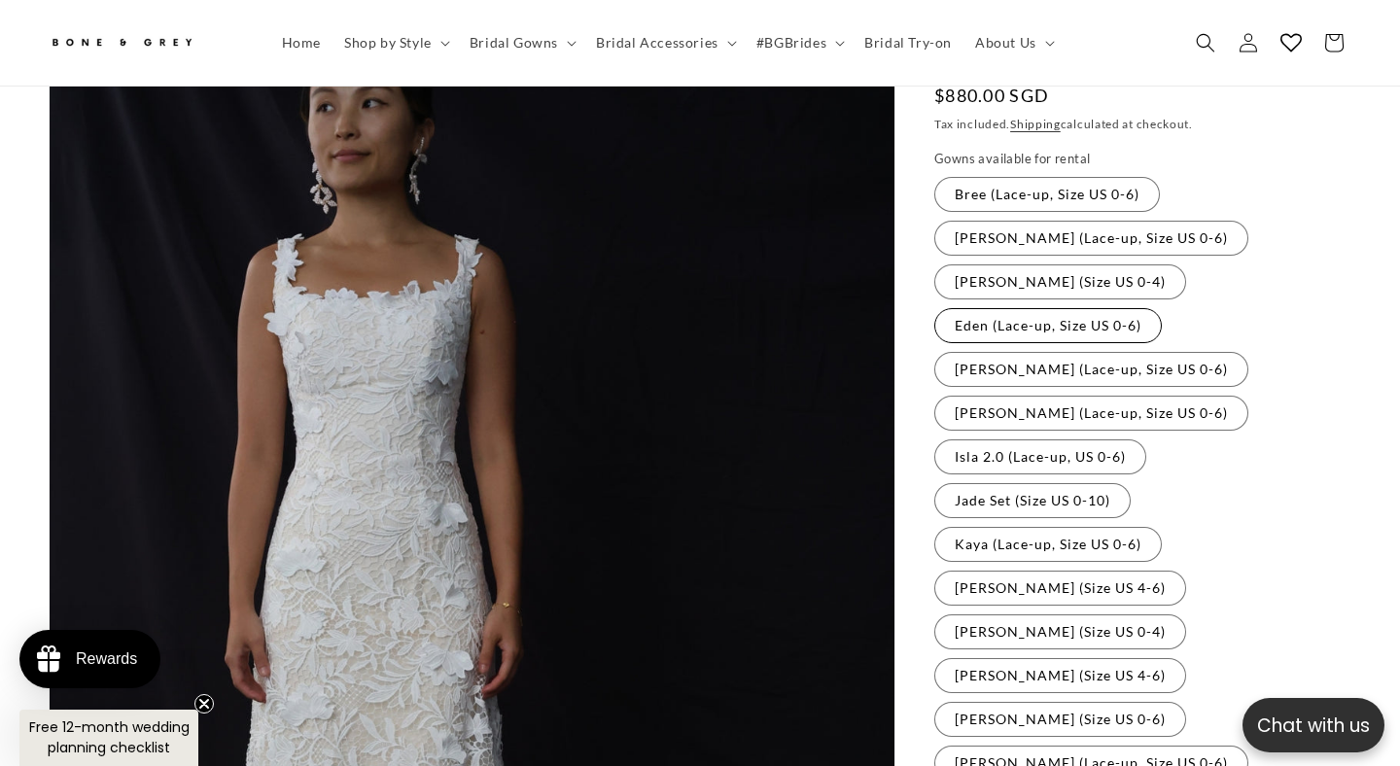
click at [1032, 308] on label "Eden (Lace-up, Size US 0-6) Variant sold out or unavailable" at bounding box center [1047, 325] width 227 height 35
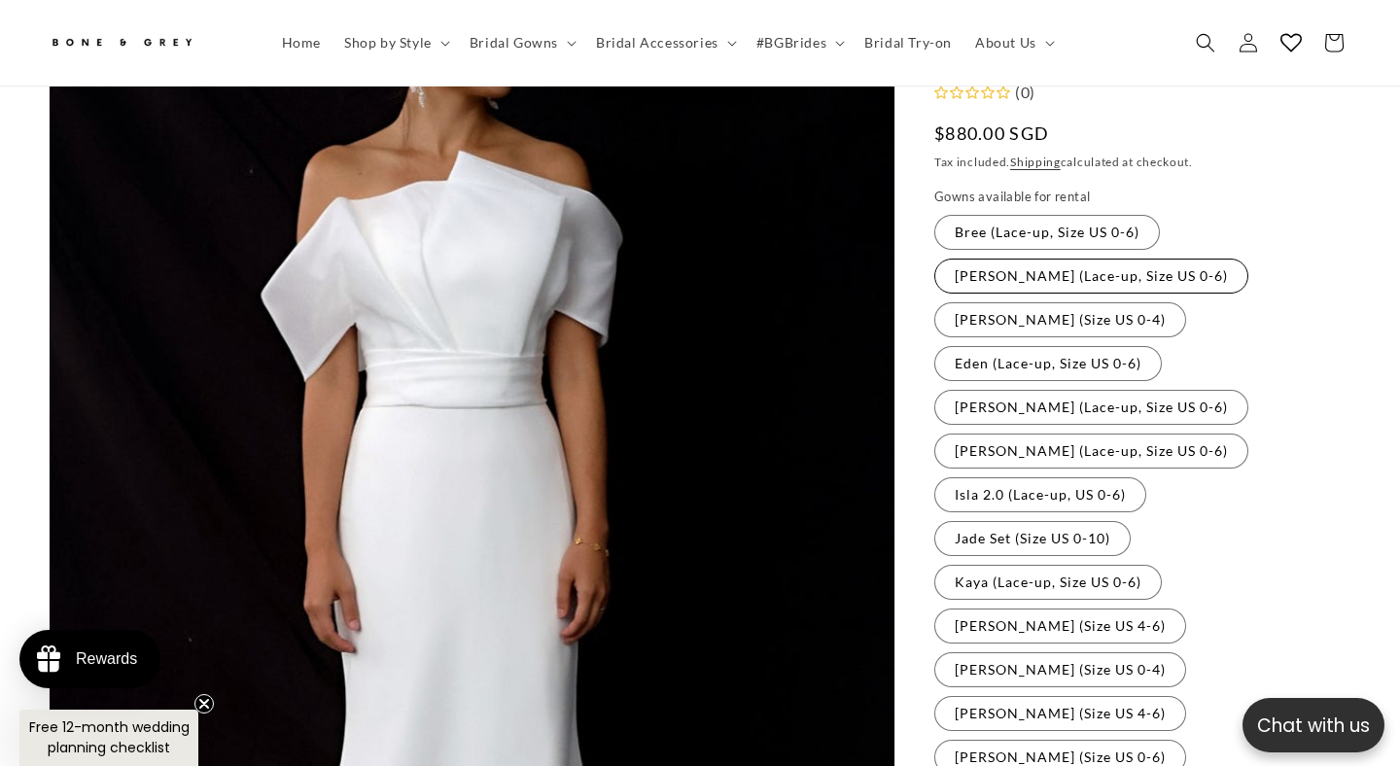
click at [1036, 259] on label "[PERSON_NAME] (Lace-up, Size US 0-6) Variant sold out or unavailable" at bounding box center [1091, 276] width 314 height 35
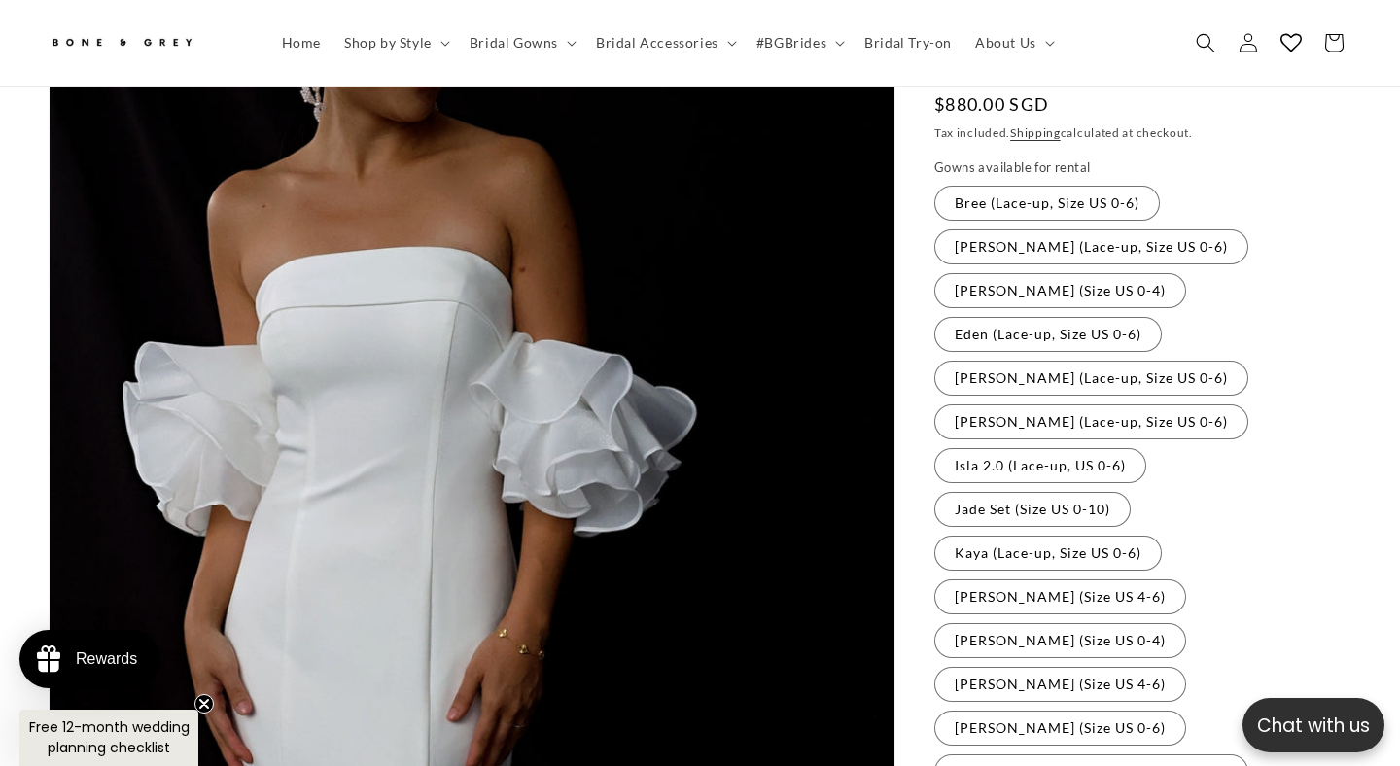
click at [1050, 158] on fieldset "Gowns available for rental Bree (Lace-up, Size US 0-6) Variant sold out or unav…" at bounding box center [1142, 518] width 417 height 721
click at [1050, 186] on label "Bree (Lace-up, Size US 0-6) Variant sold out or unavailable" at bounding box center [1047, 203] width 226 height 35
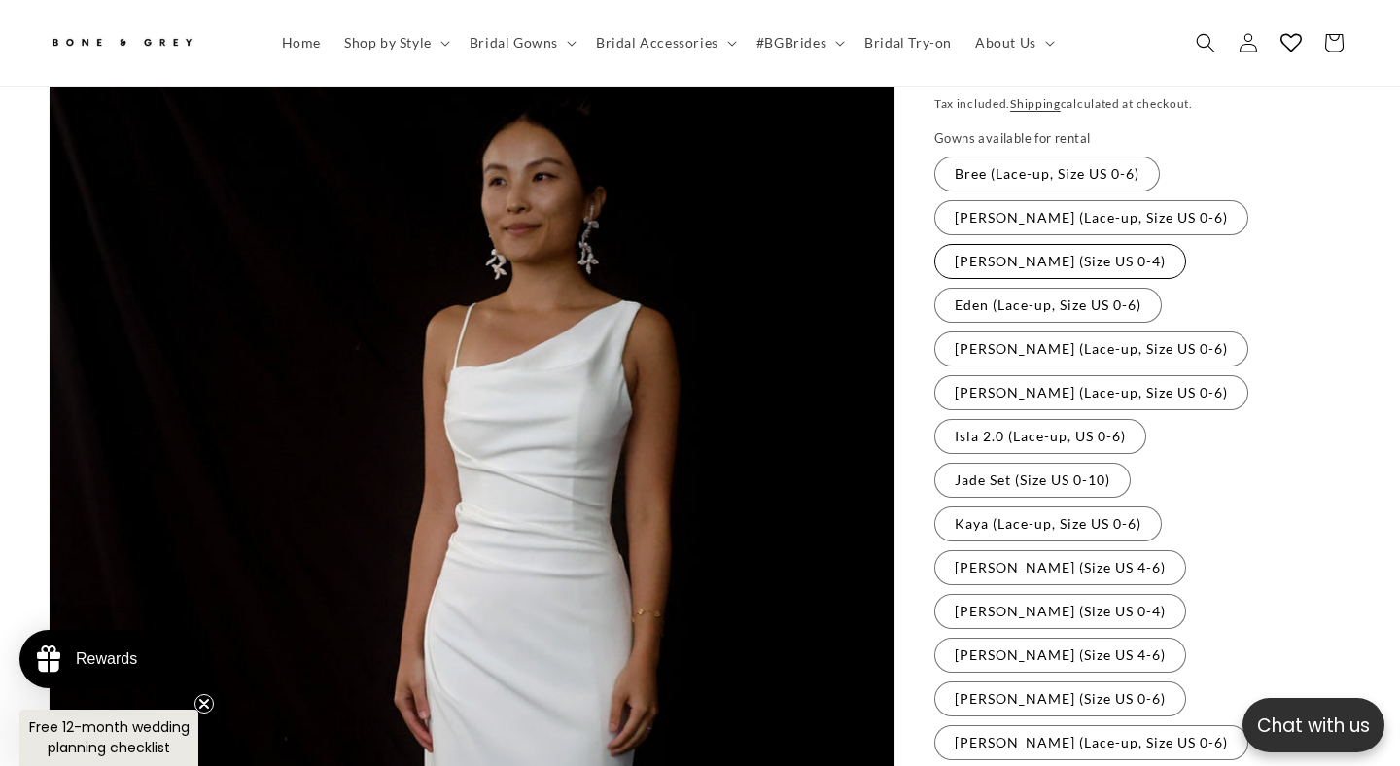
click at [1186, 244] on label "[PERSON_NAME] (Size US 0-4) Variant sold out or unavailable" at bounding box center [1060, 261] width 252 height 35
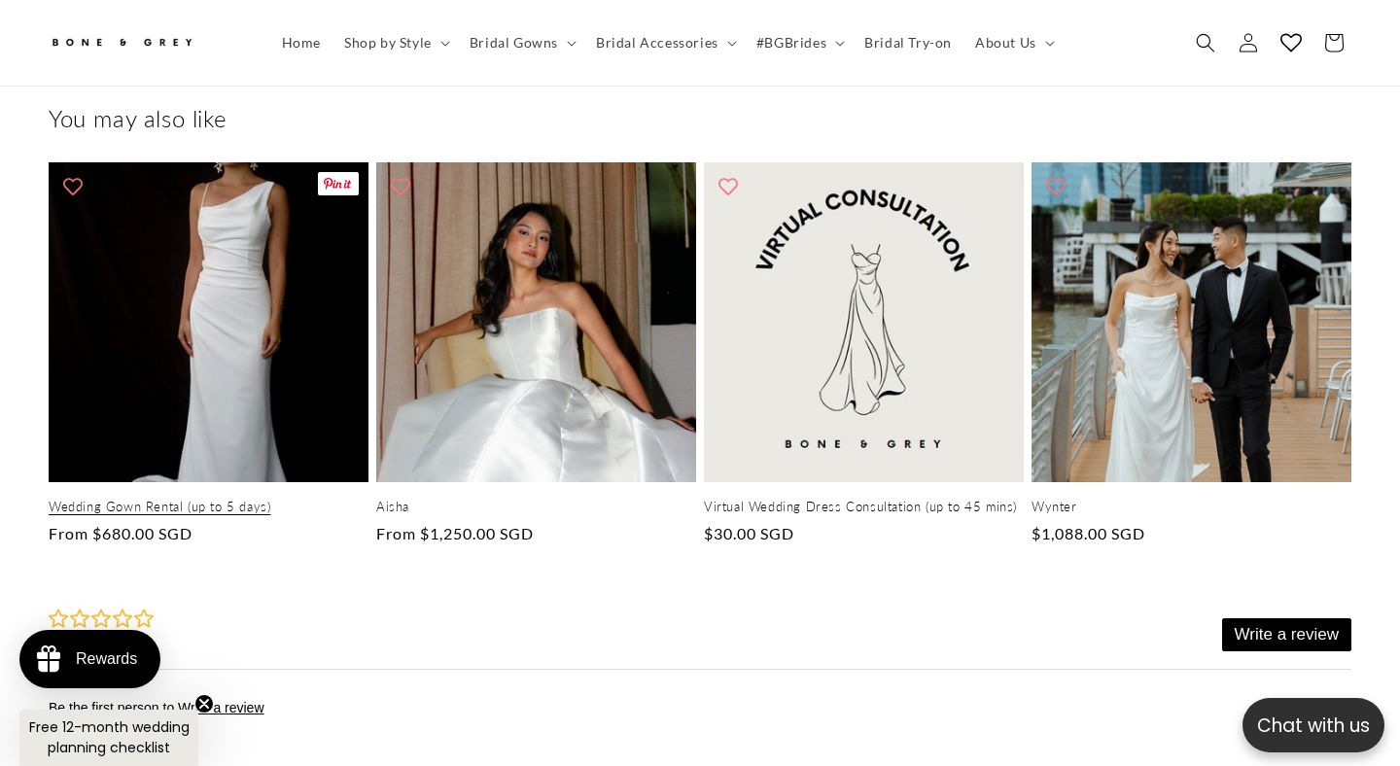
click at [255, 499] on link "Wedding Gown Rental (up to 5 days)" at bounding box center [209, 507] width 320 height 17
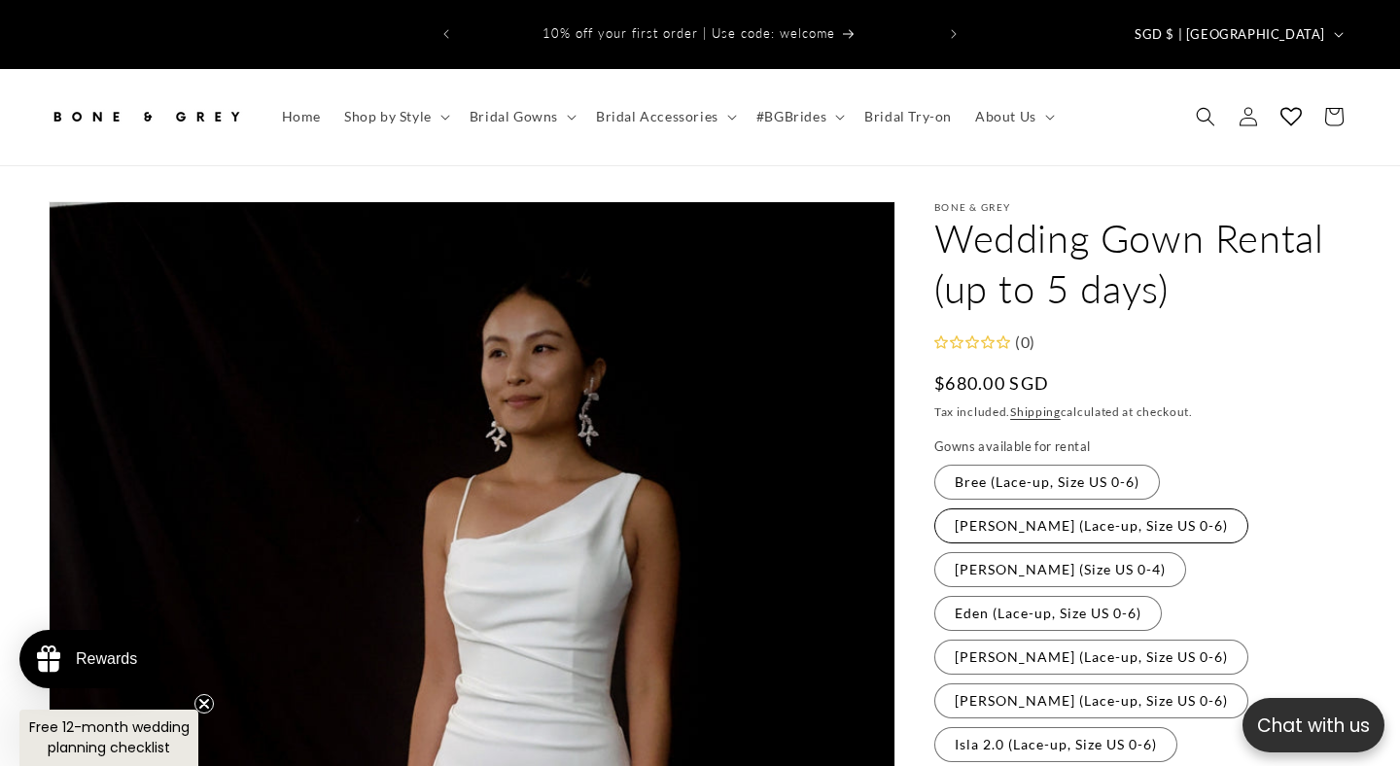
click at [1028, 508] on label "[PERSON_NAME] (Lace-up, Size US 0-6) Variant sold out or unavailable" at bounding box center [1091, 525] width 314 height 35
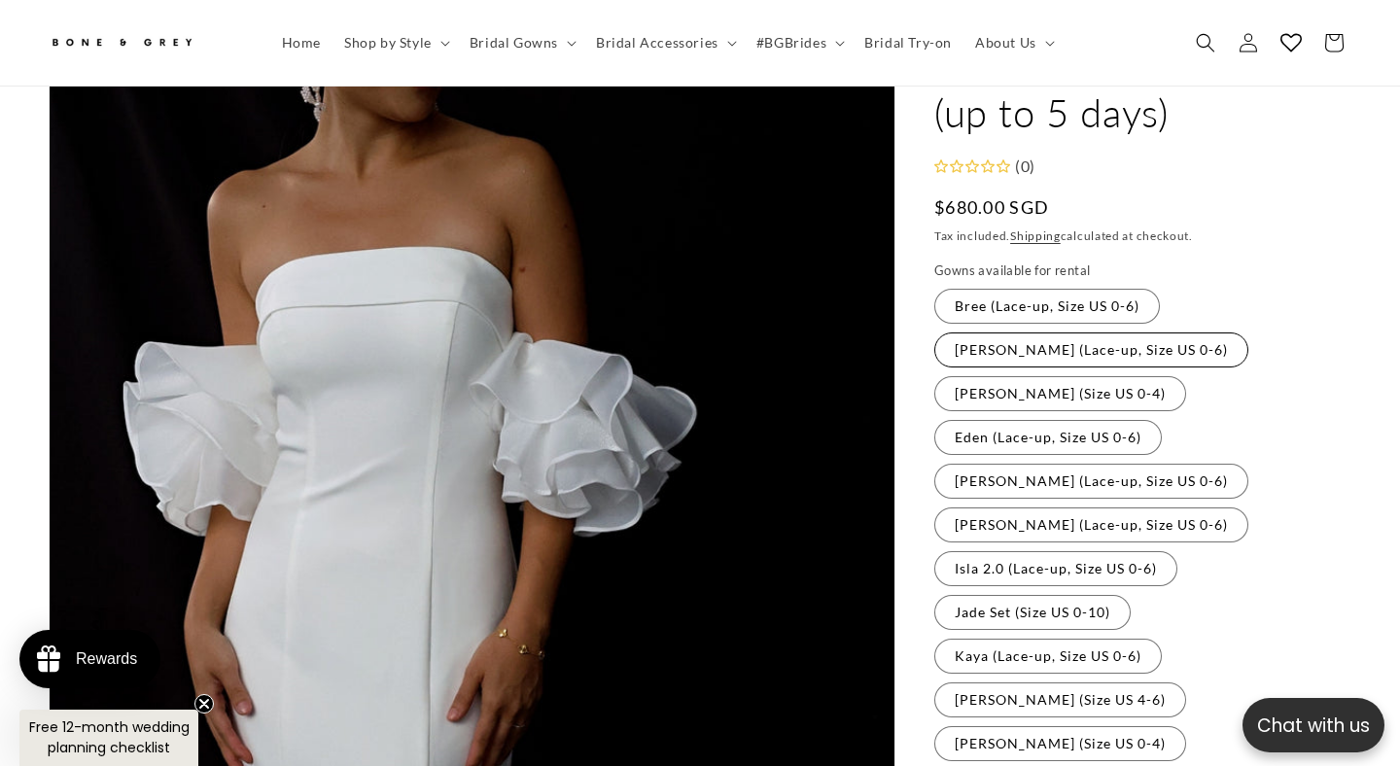
scroll to position [163, 0]
click at [1046, 422] on label "Eden (Lace-up, Size US 0-6) Variant sold out or unavailable" at bounding box center [1047, 439] width 227 height 35
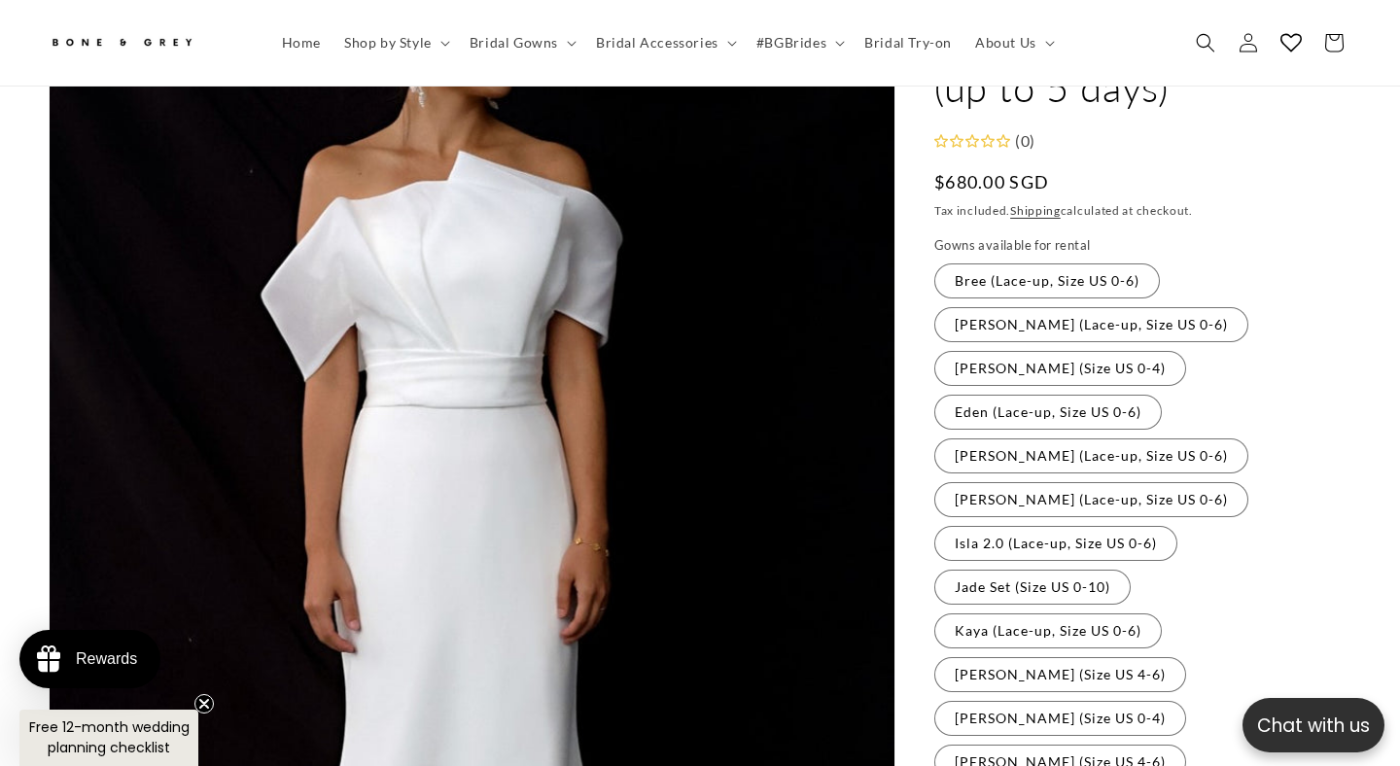
scroll to position [192, 0]
click at [1186, 349] on label "[PERSON_NAME] (Size US 0-4) Variant sold out or unavailable" at bounding box center [1060, 366] width 252 height 35
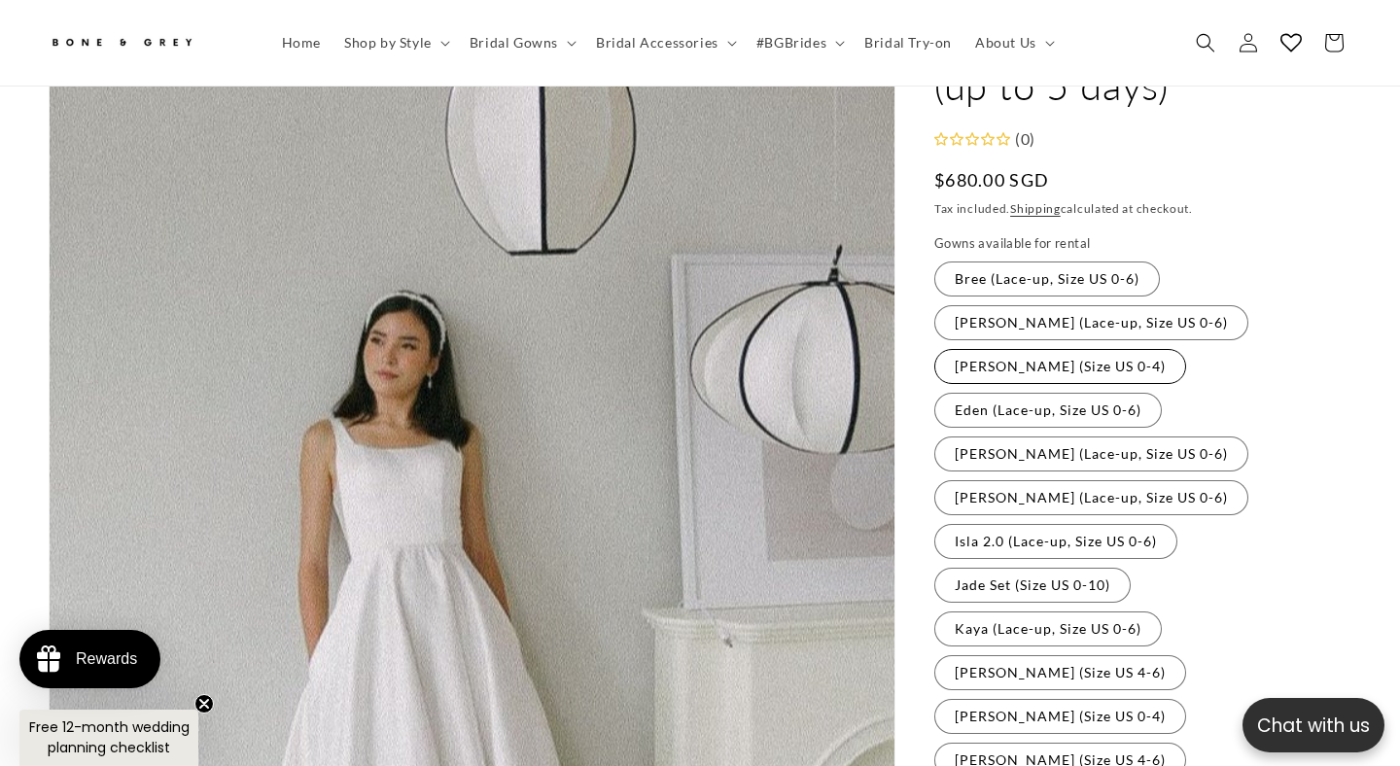
scroll to position [222, 0]
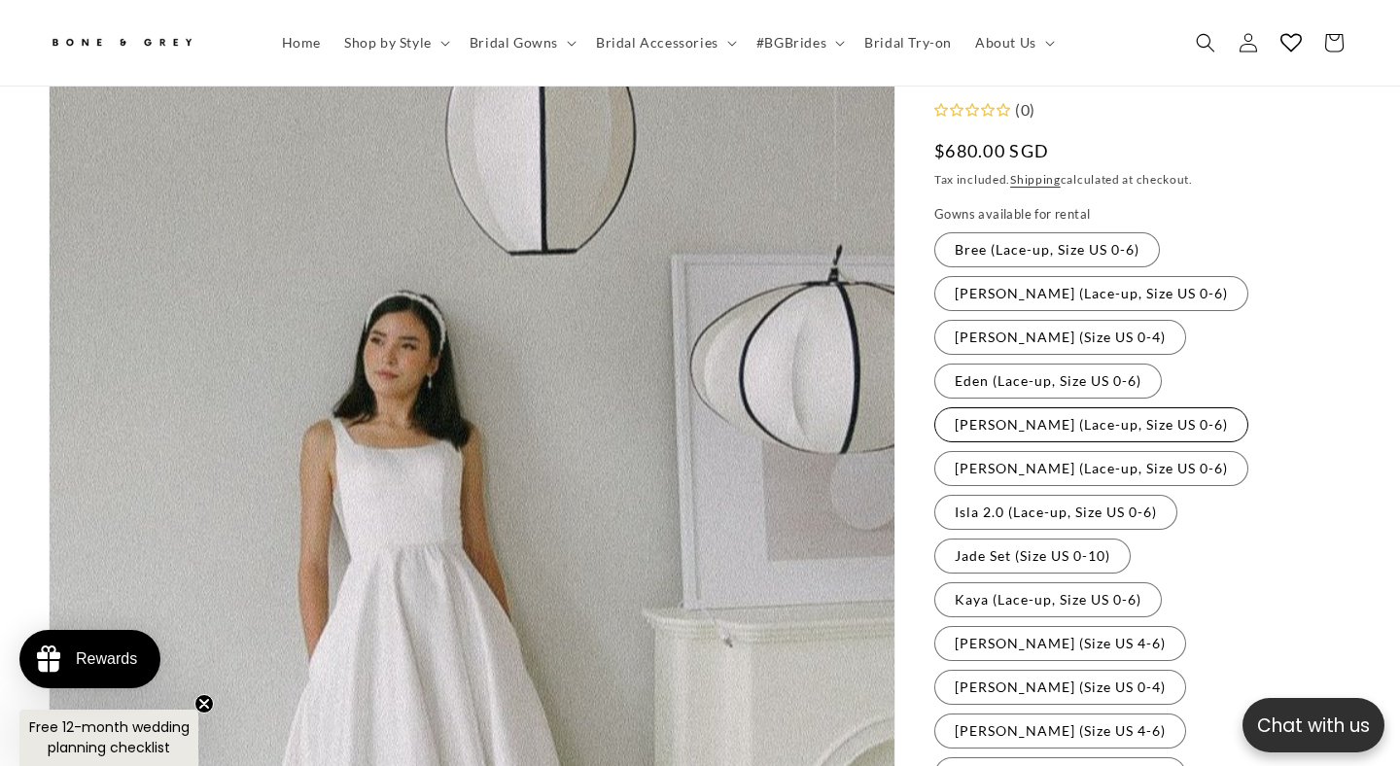
click at [1070, 407] on label "[PERSON_NAME] (Lace-up, Size US 0-6) Variant sold out or unavailable" at bounding box center [1091, 424] width 314 height 35
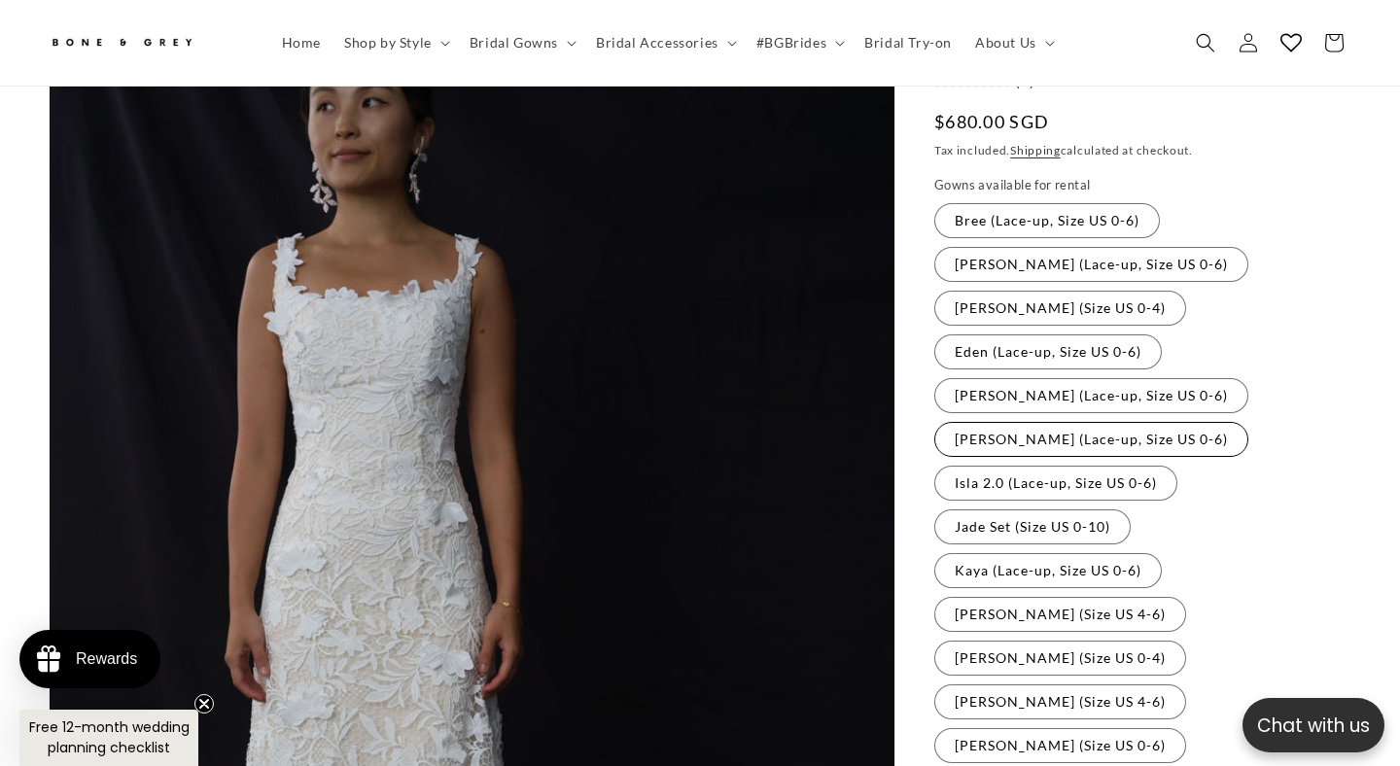
click at [1042, 422] on label "[PERSON_NAME] (Lace-up, Size US 0-6) Variant sold out or unavailable" at bounding box center [1091, 439] width 314 height 35
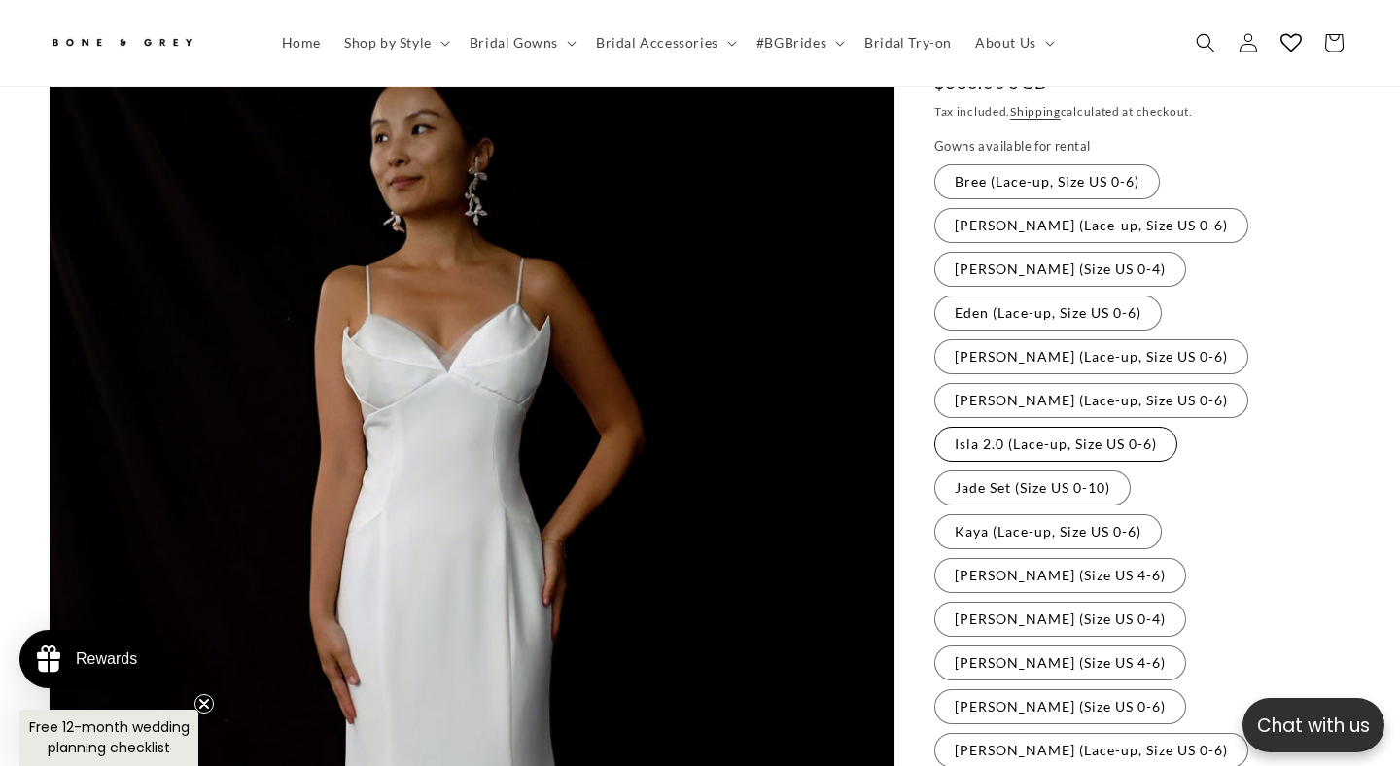
click at [1016, 427] on label "Isla 2.0 (Lace-up, Size US 0-6) Variant sold out or unavailable" at bounding box center [1055, 444] width 243 height 35
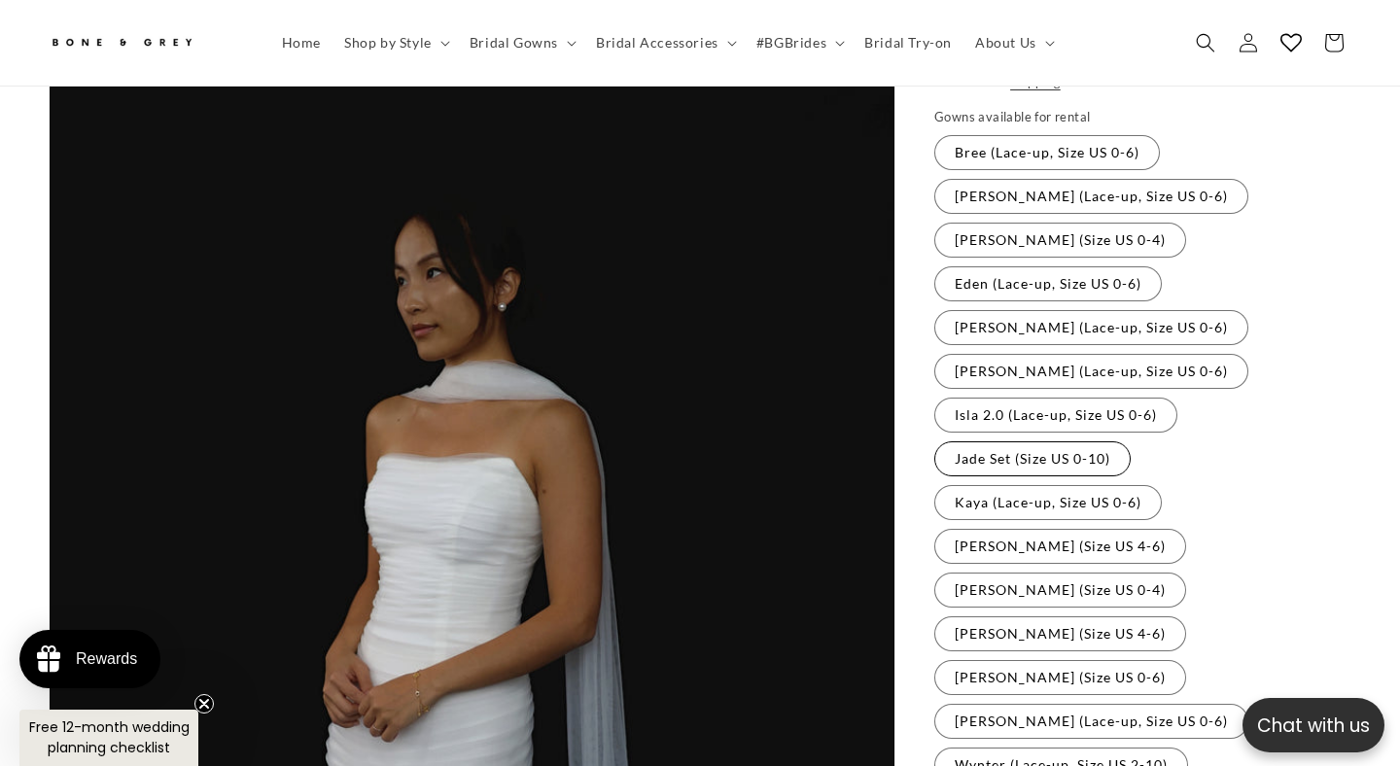
scroll to position [0, 945]
click at [1008, 405] on fieldset "Gowns available for rental Bree (Lace-up, Size US 0-6) Variant sold out or unav…" at bounding box center [1142, 468] width 417 height 721
click at [1008, 441] on label "Jade Set (Size US 0-10) Variant sold out or unavailable" at bounding box center [1032, 458] width 196 height 35
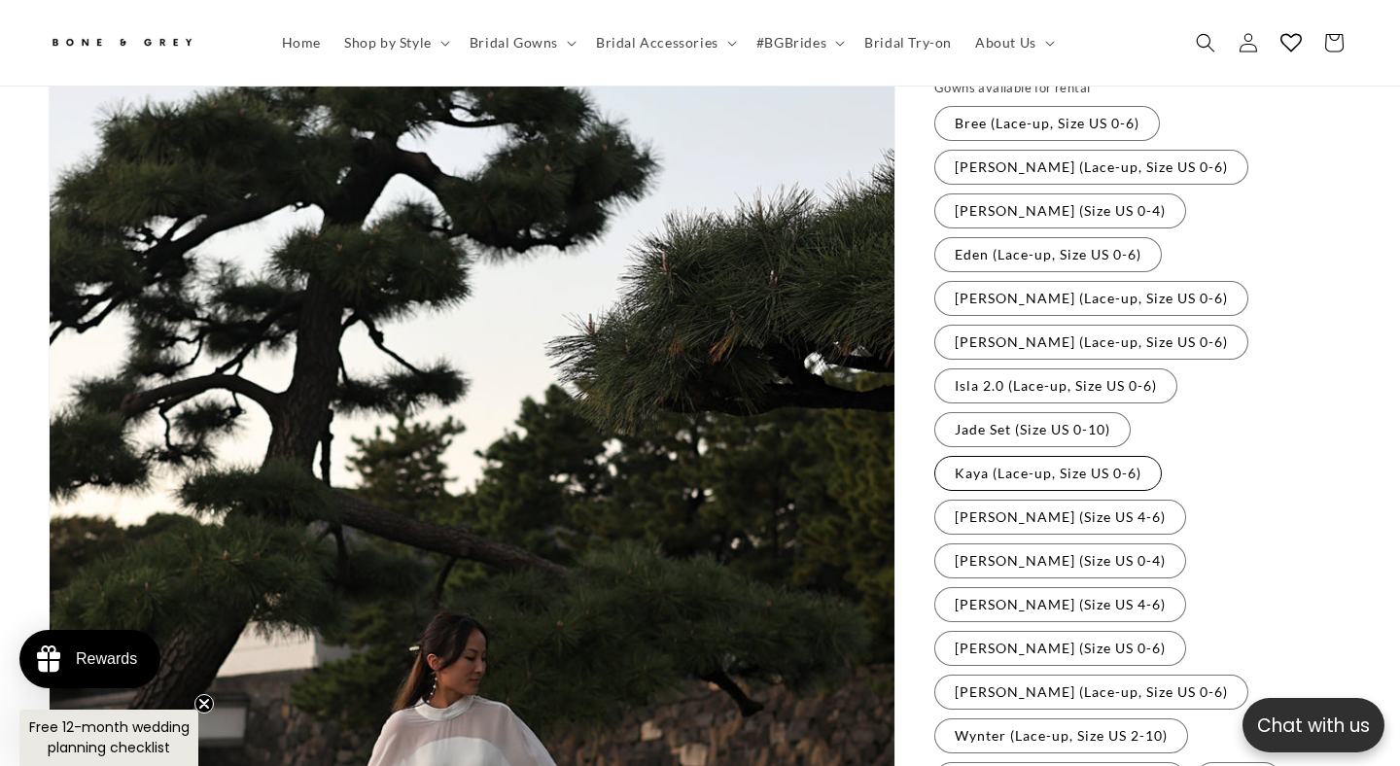
click at [996, 456] on label "Kaya (Lace-up, Size US 0-6) Variant sold out or unavailable" at bounding box center [1047, 473] width 227 height 35
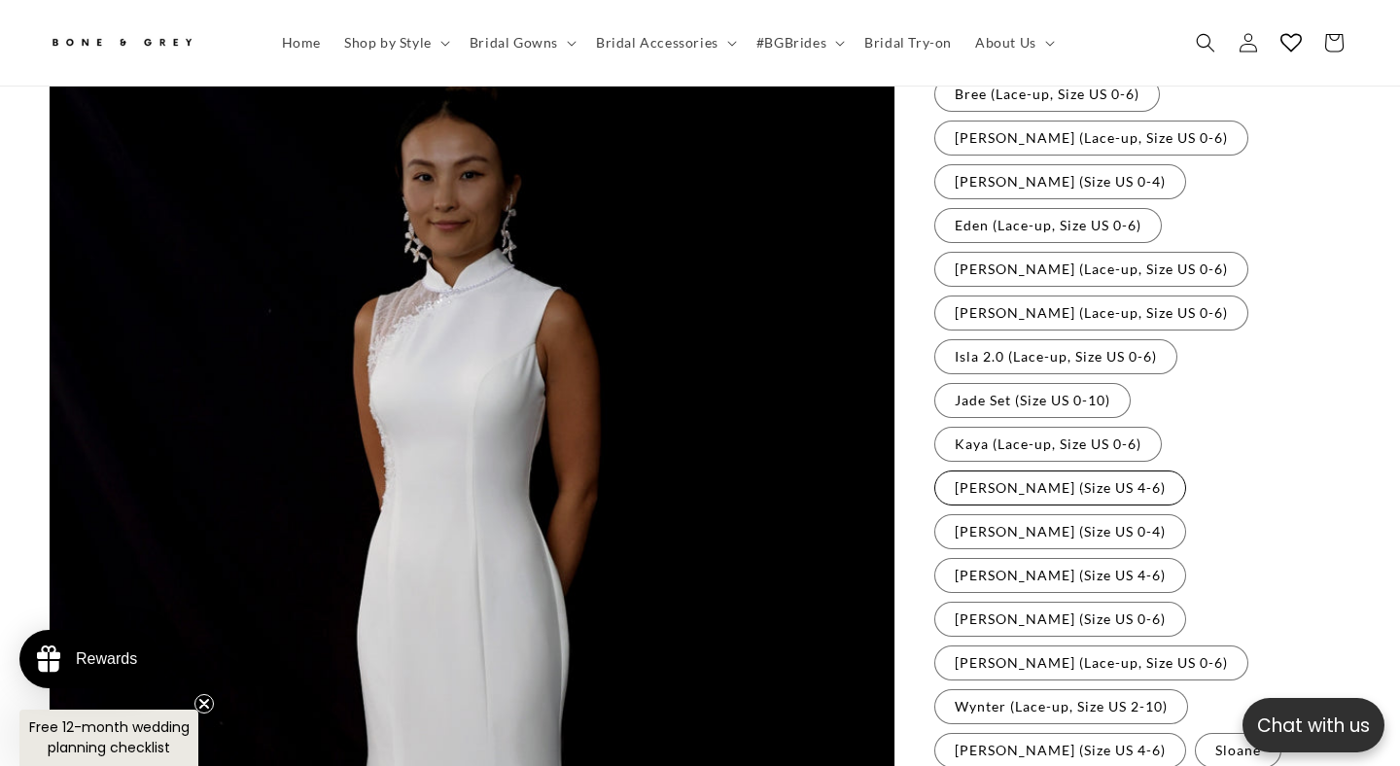
click at [996, 471] on label "[PERSON_NAME] (Size US 4-6) Variant sold out or unavailable" at bounding box center [1060, 488] width 252 height 35
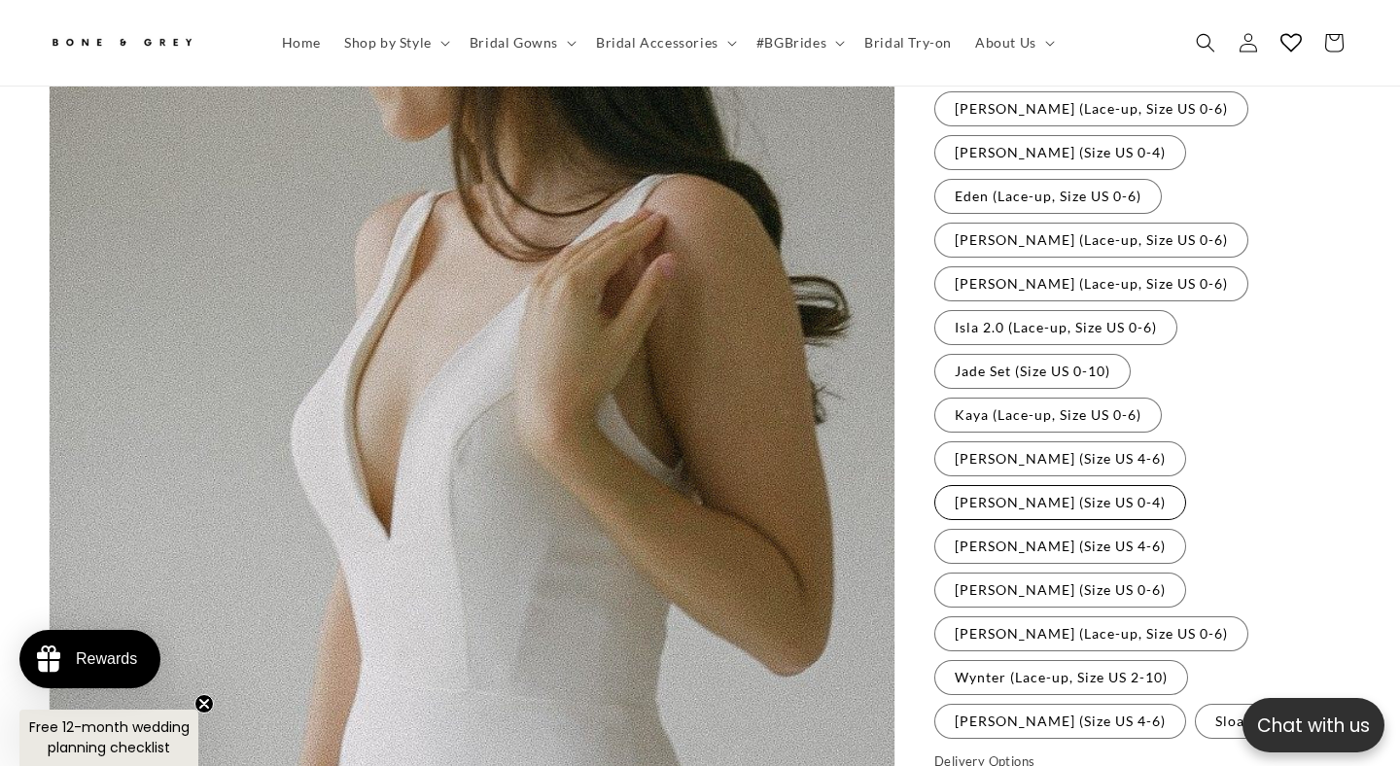
click at [1159, 485] on label "[PERSON_NAME] (Size US 0-4) Variant sold out or unavailable" at bounding box center [1060, 502] width 252 height 35
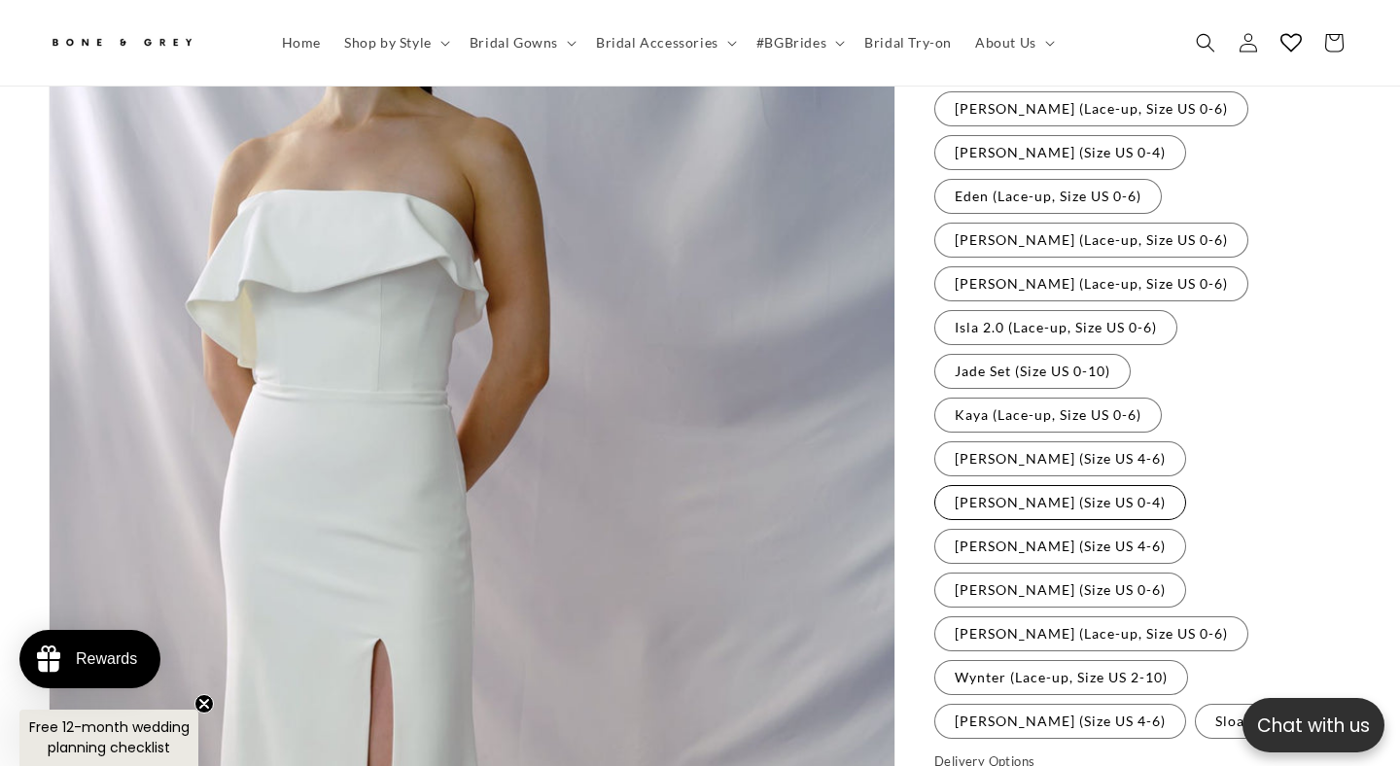
scroll to position [436, 0]
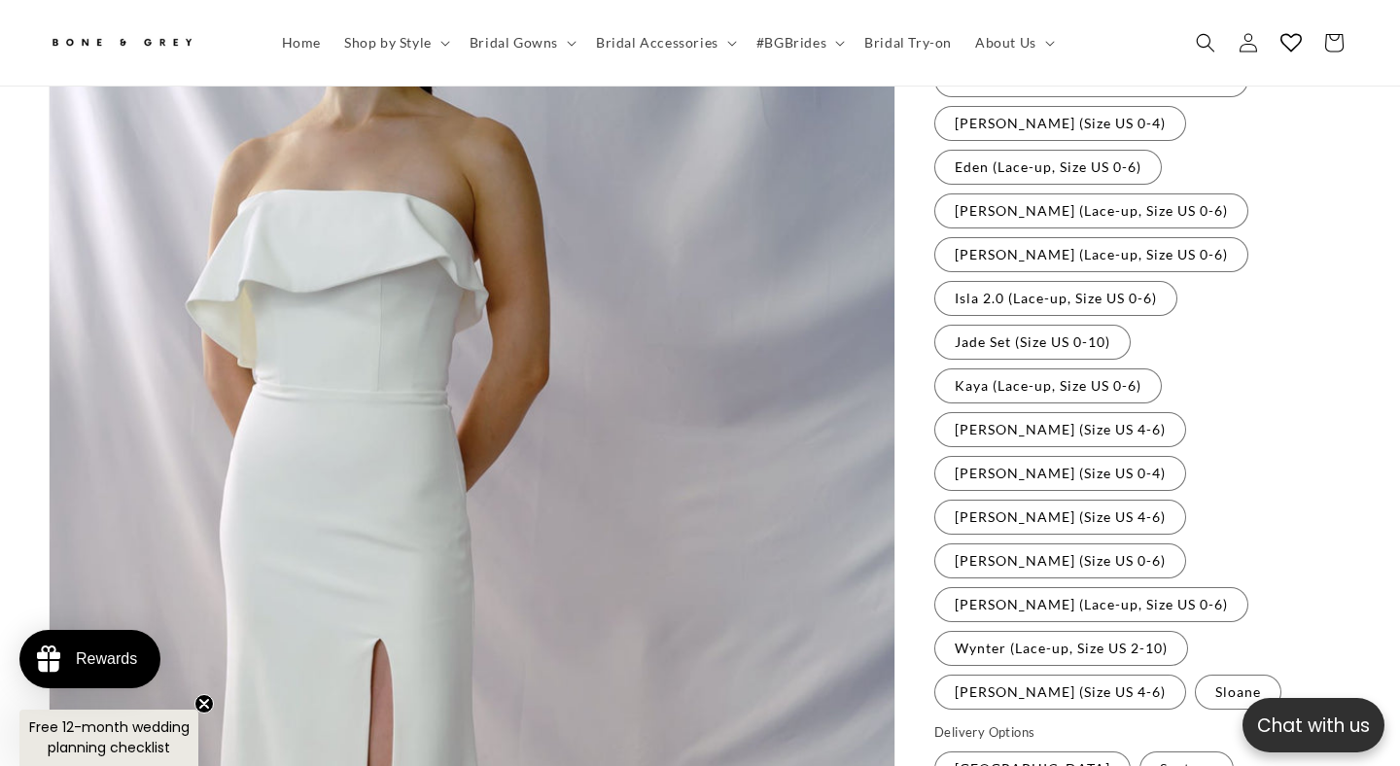
click at [1075, 379] on fieldset "Gowns available for rental Bree (Lace-up, Size US 0-6) Variant sold out or unav…" at bounding box center [1142, 351] width 417 height 721
click at [1129, 382] on fieldset "Gowns available for rental Bree (Lace-up, Size US 0-6) Variant sold out or unav…" at bounding box center [1142, 351] width 417 height 721
click at [1110, 500] on label "[PERSON_NAME] (Size US 4-6) Variant sold out or unavailable" at bounding box center [1060, 517] width 252 height 35
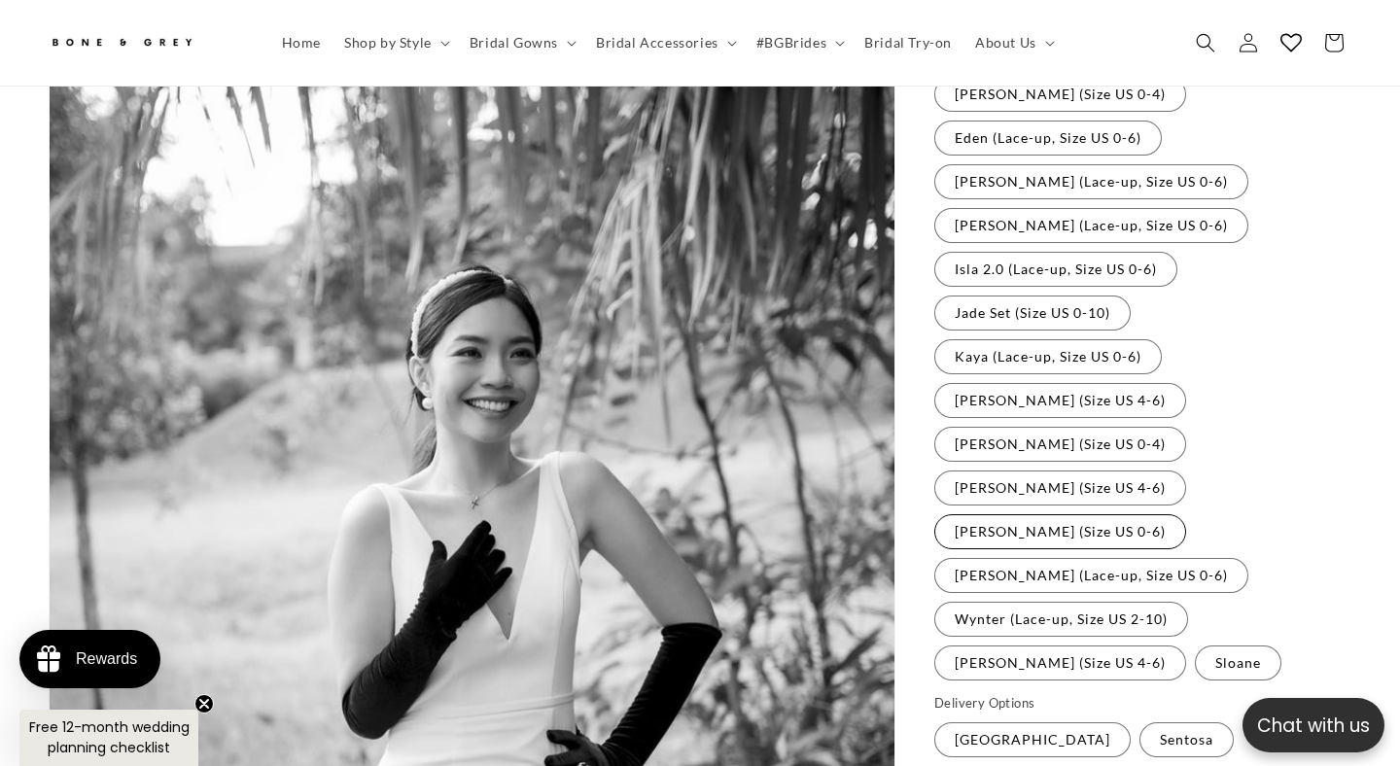
click at [1186, 514] on label "[PERSON_NAME] (Size US 0-6) Variant sold out or unavailable" at bounding box center [1060, 531] width 252 height 35
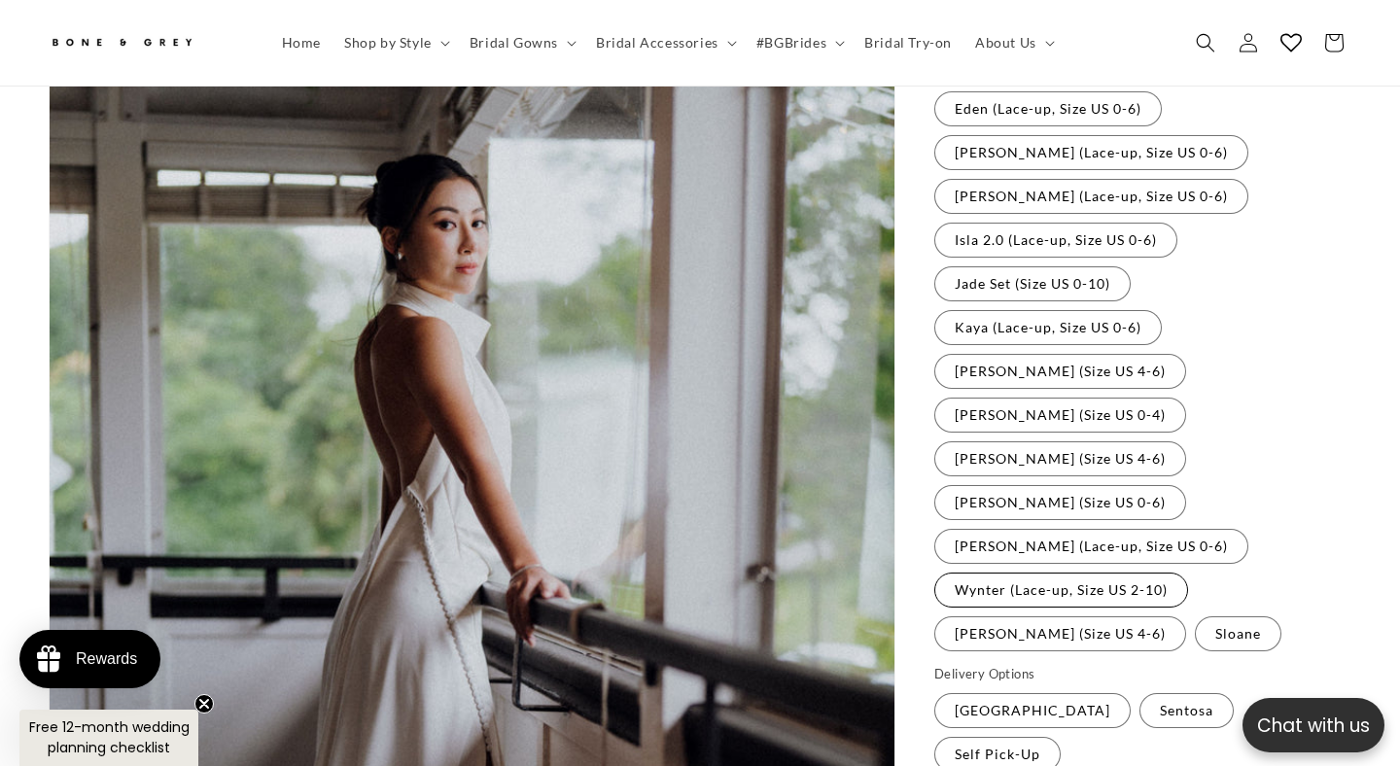
click at [1121, 573] on label "Wynter (Lace-up, Size US 2-10) Variant sold out or unavailable" at bounding box center [1061, 590] width 254 height 35
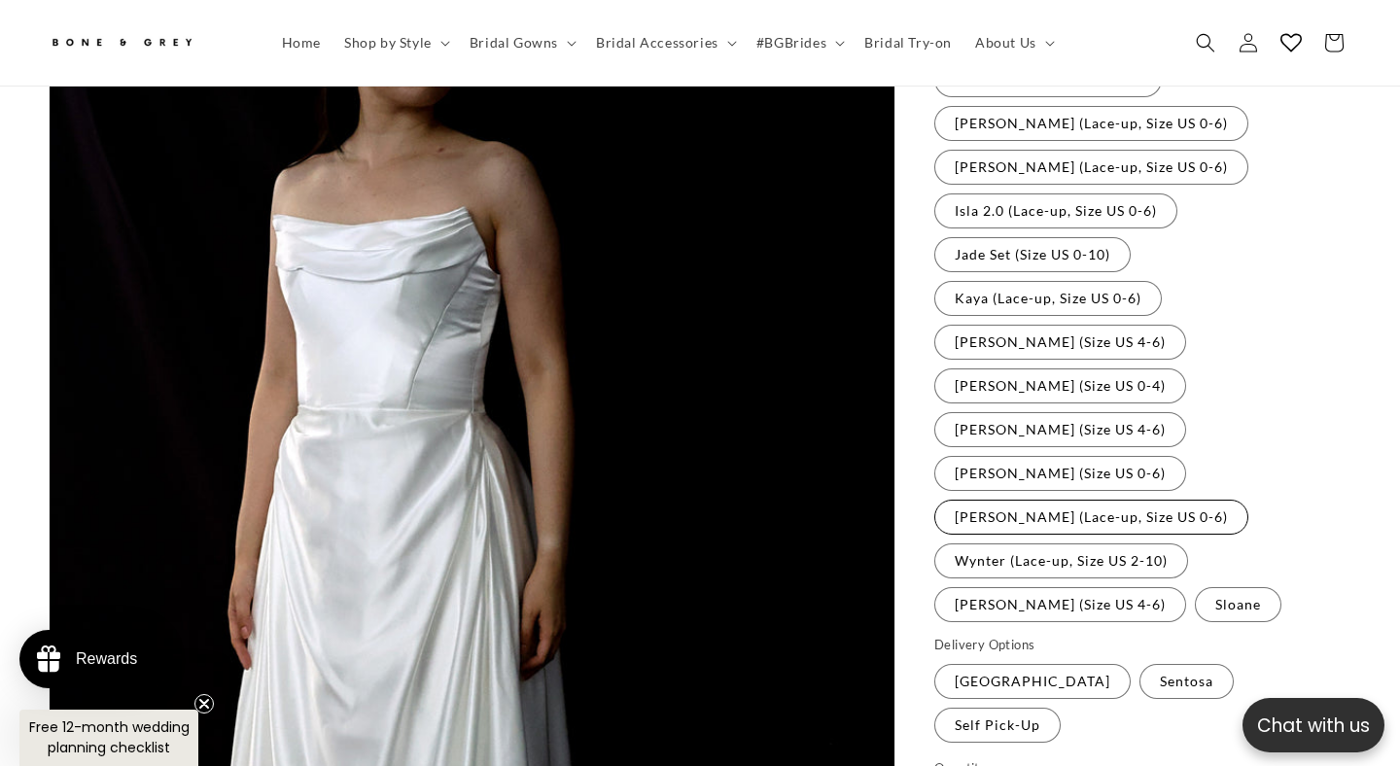
click at [1101, 500] on label "[PERSON_NAME] (Lace-up, Size US 0-6) Variant sold out or unavailable" at bounding box center [1091, 517] width 314 height 35
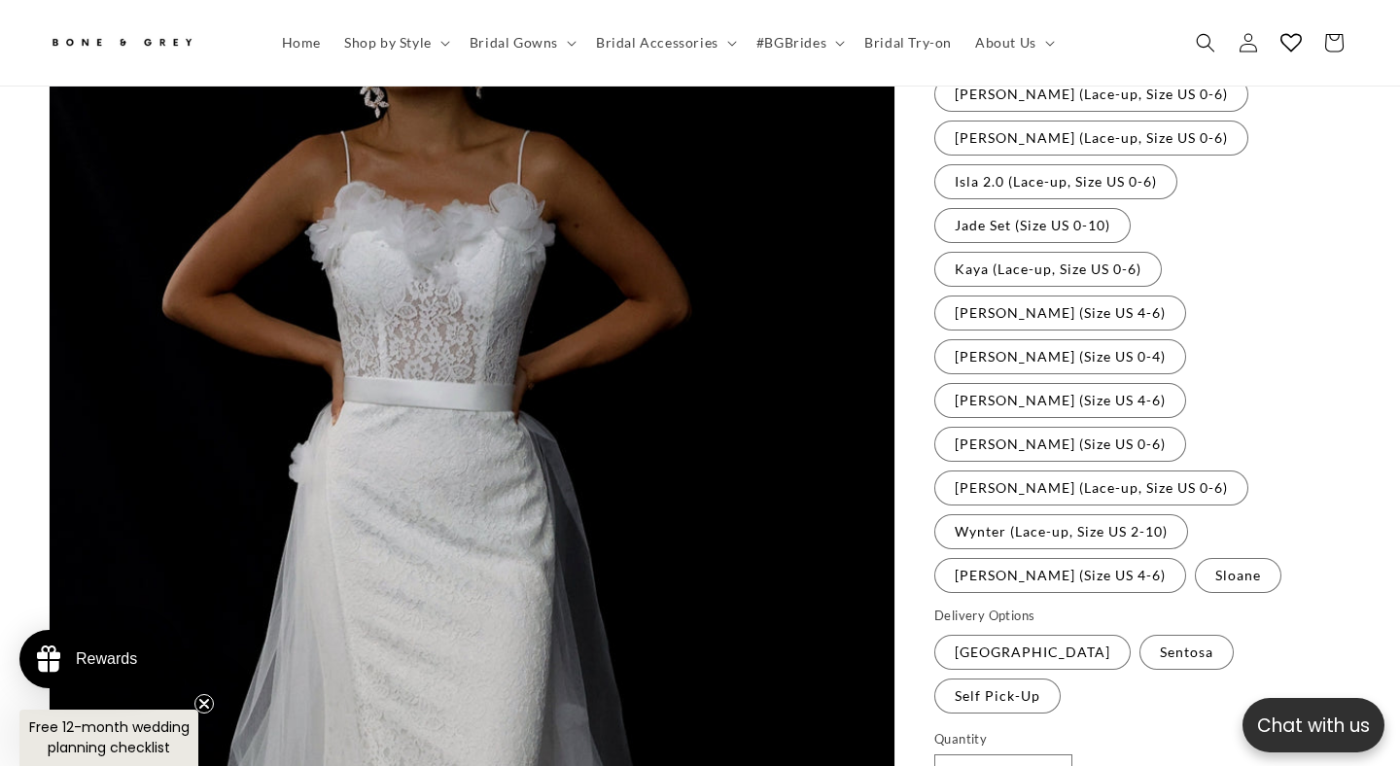
click at [1062, 388] on fieldset "Gowns available for rental Bree (Lace-up, Size US 0-6) Variant sold out or unav…" at bounding box center [1142, 235] width 417 height 721
click at [1062, 514] on label "Wynter (Lace-up, Size US 2-10) Variant sold out or unavailable" at bounding box center [1061, 531] width 254 height 35
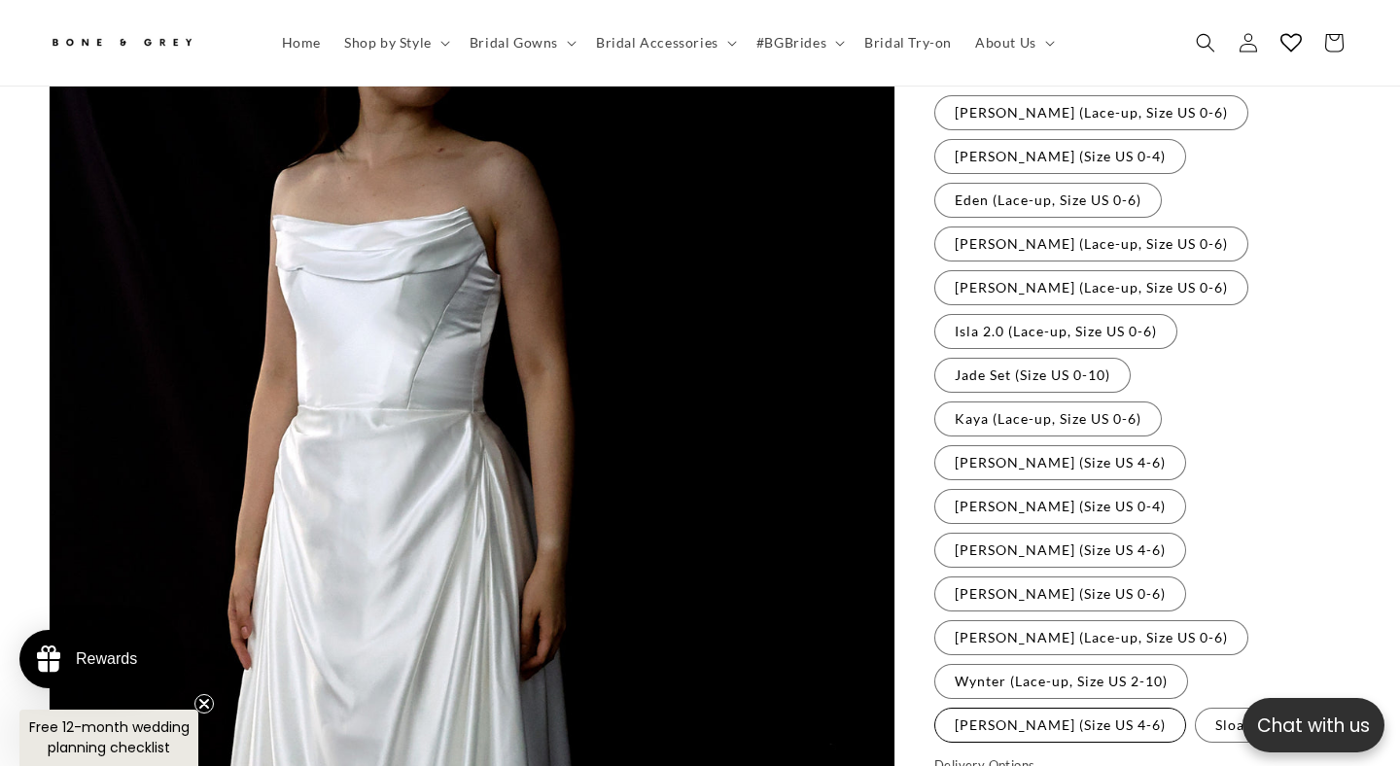
click at [996, 708] on label "[PERSON_NAME] (Size US 4-6) Variant sold out or unavailable" at bounding box center [1060, 725] width 252 height 35
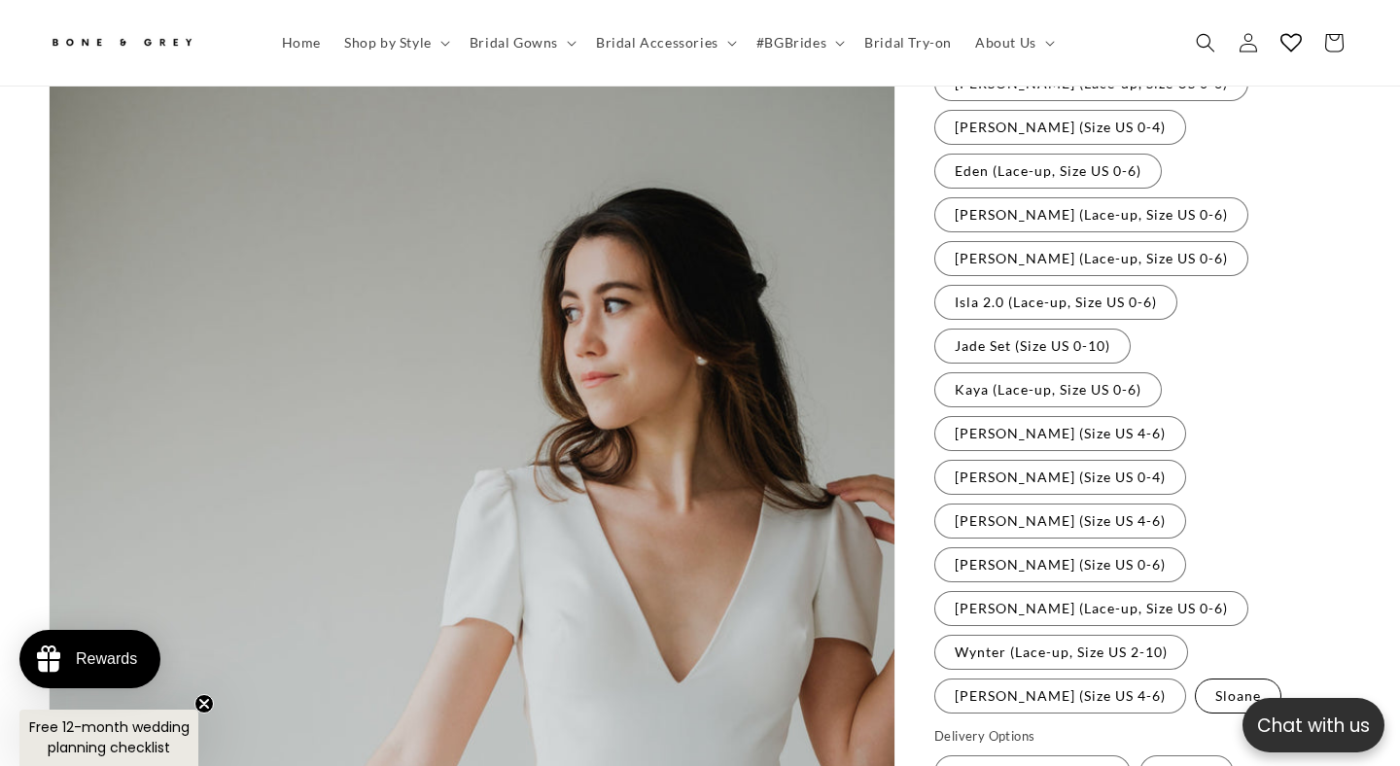
click at [1195, 679] on label "Sloane Variant sold out or unavailable" at bounding box center [1238, 696] width 87 height 35
click at [1139, 755] on label "Sentosa Variant sold out or unavailable" at bounding box center [1186, 772] width 94 height 35
click at [1061, 755] on label "Singapore Island Variant sold out or unavailable" at bounding box center [1032, 772] width 196 height 35
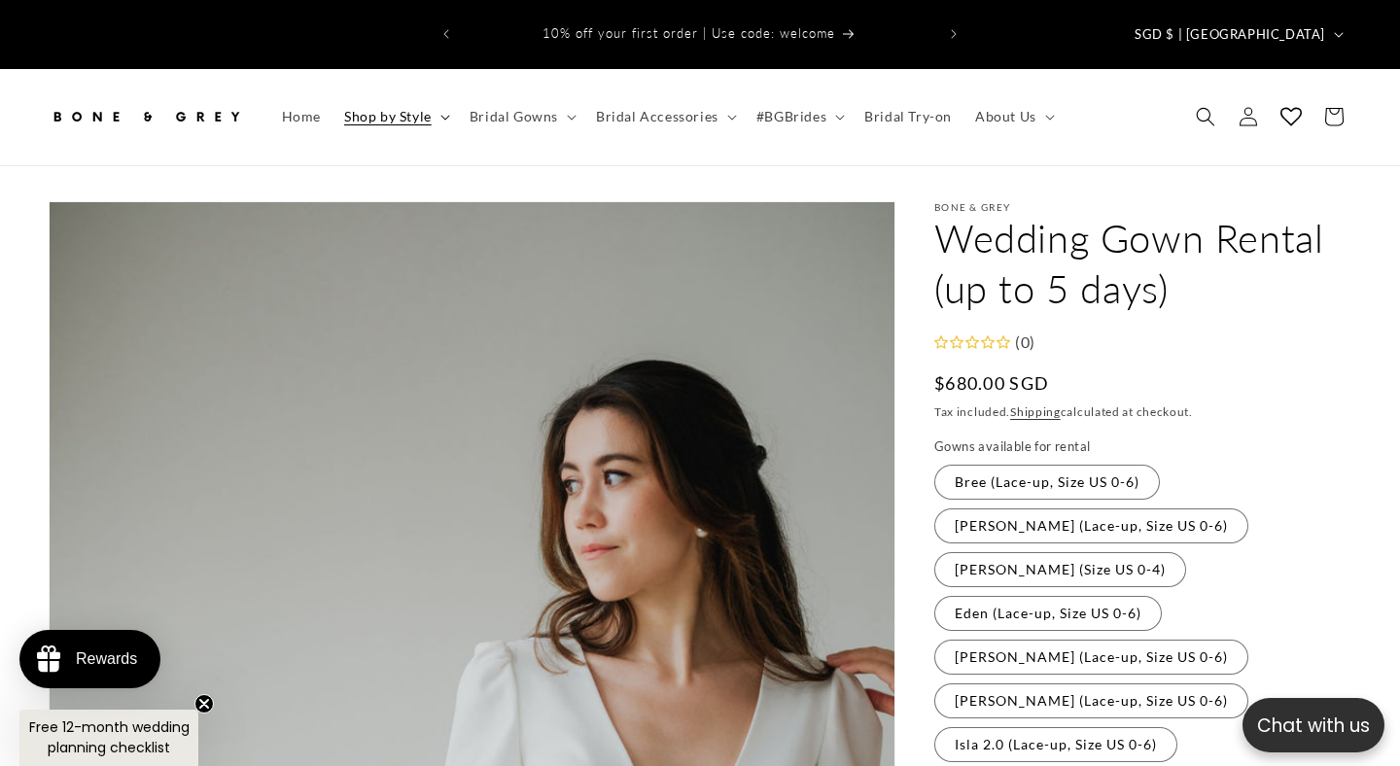
click at [427, 108] on span "Shop by Style" at bounding box center [387, 116] width 87 height 17
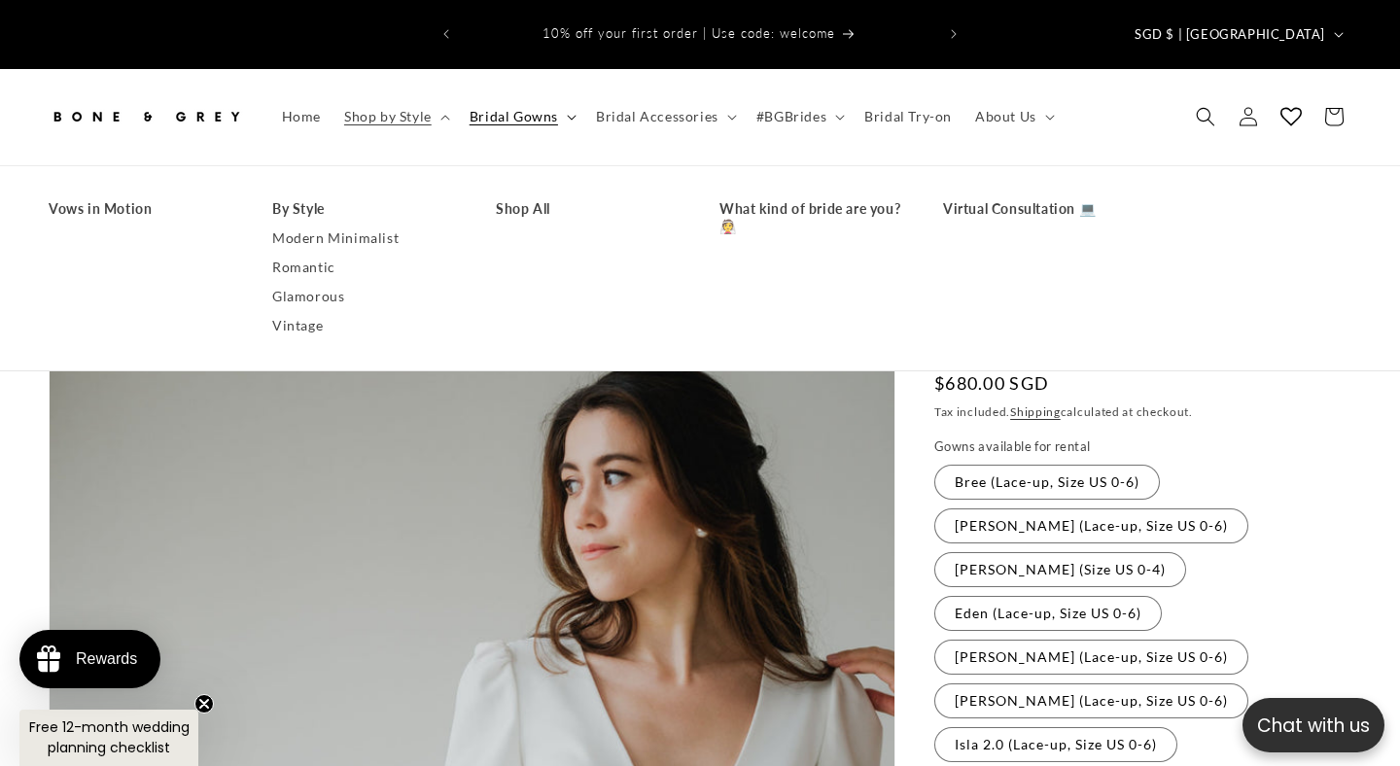
click at [529, 108] on span "Bridal Gowns" at bounding box center [514, 116] width 88 height 17
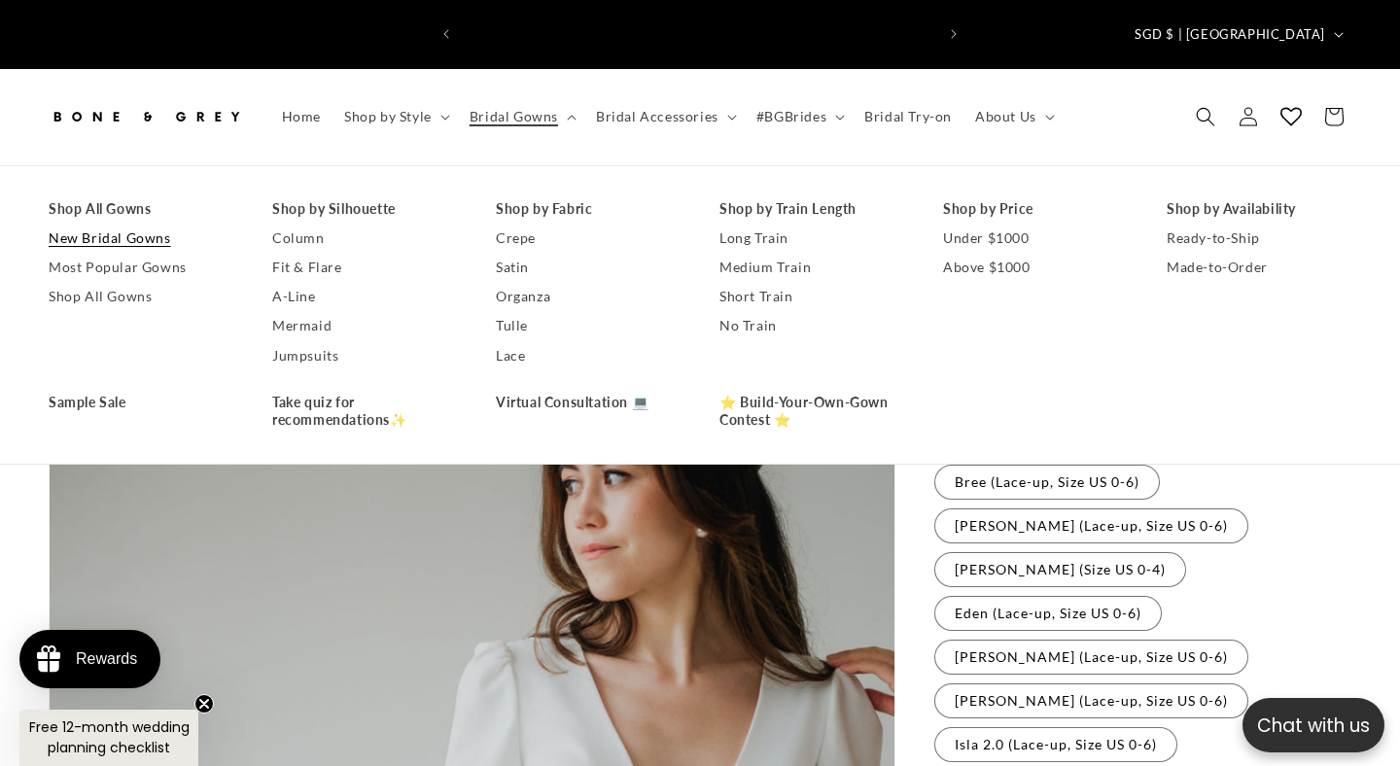
scroll to position [0, 472]
click at [136, 224] on link "New Bridal Gowns" at bounding box center [141, 238] width 185 height 29
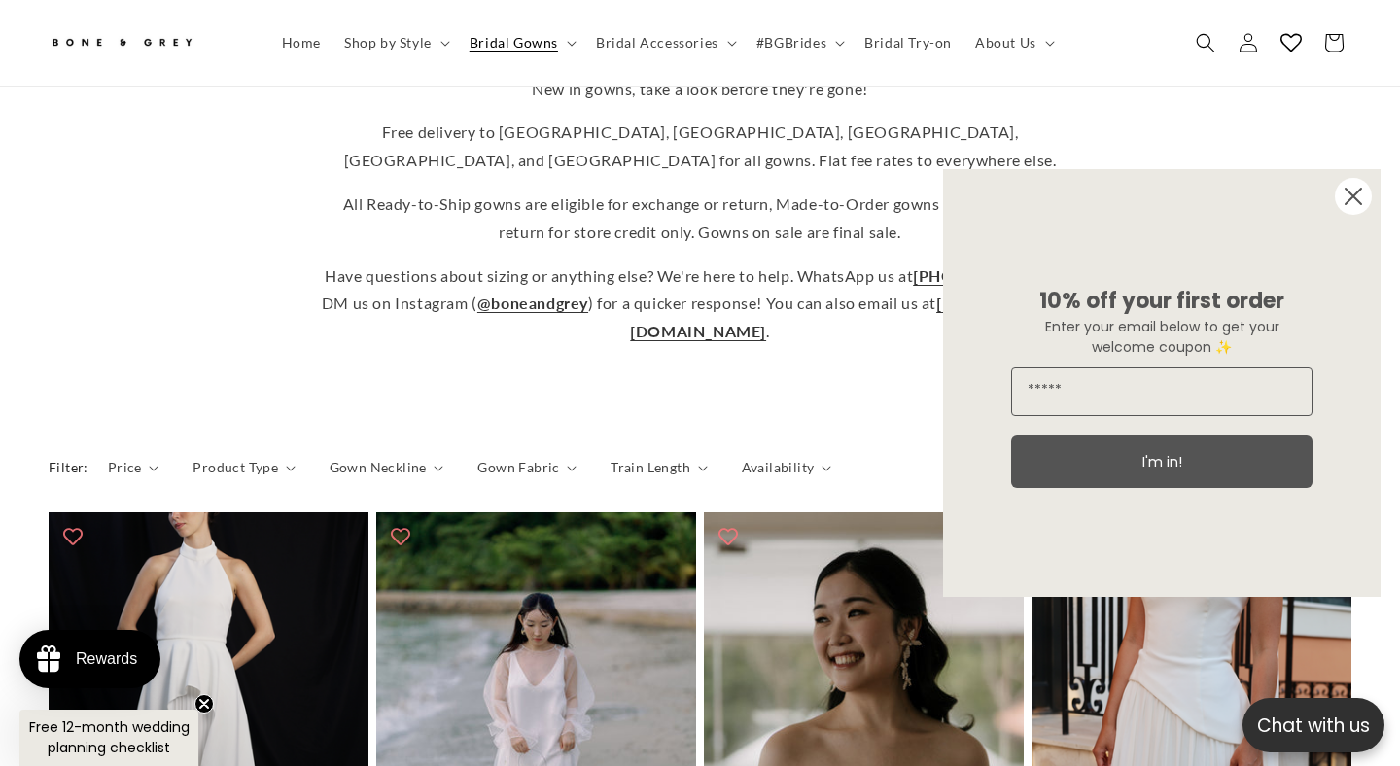
scroll to position [538, 0]
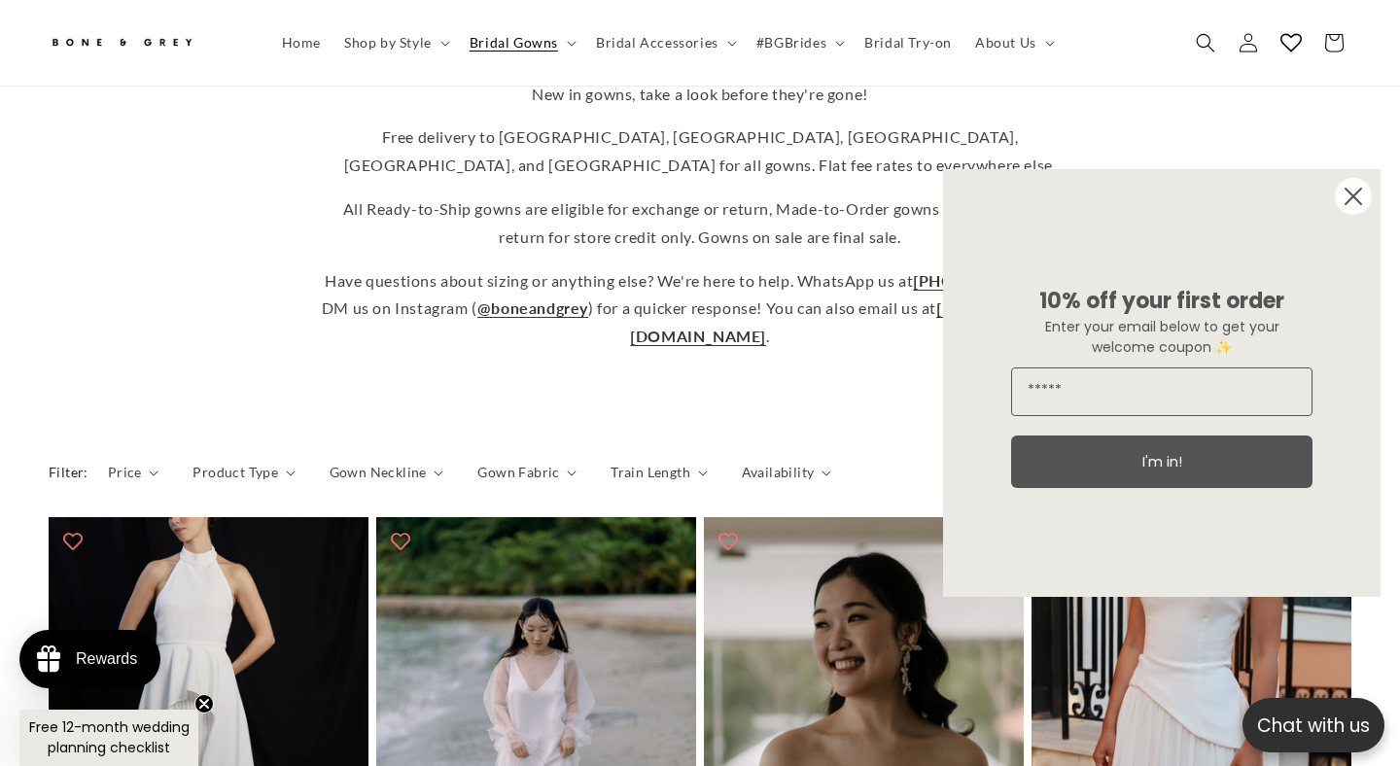
click at [1344, 193] on circle "Close dialog" at bounding box center [1353, 196] width 37 height 37
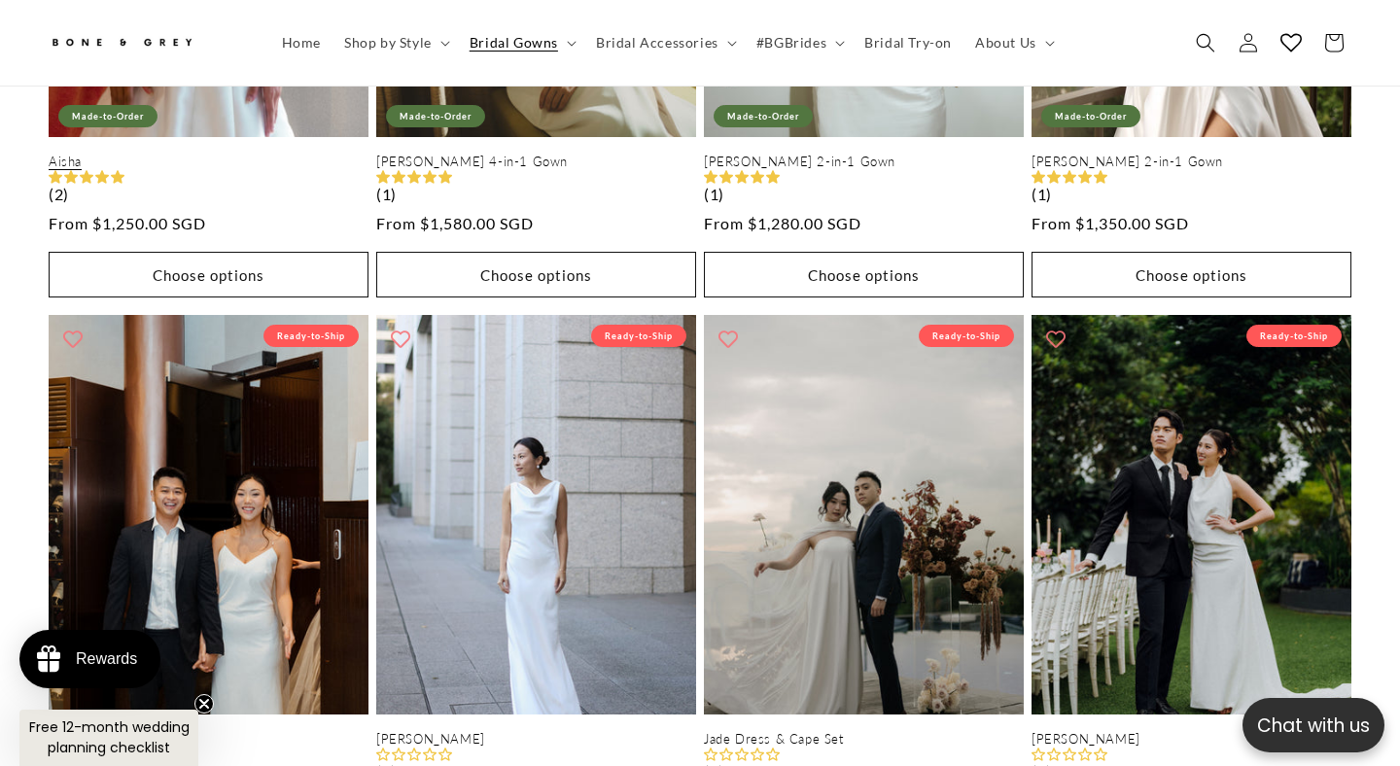
scroll to position [1946, 0]
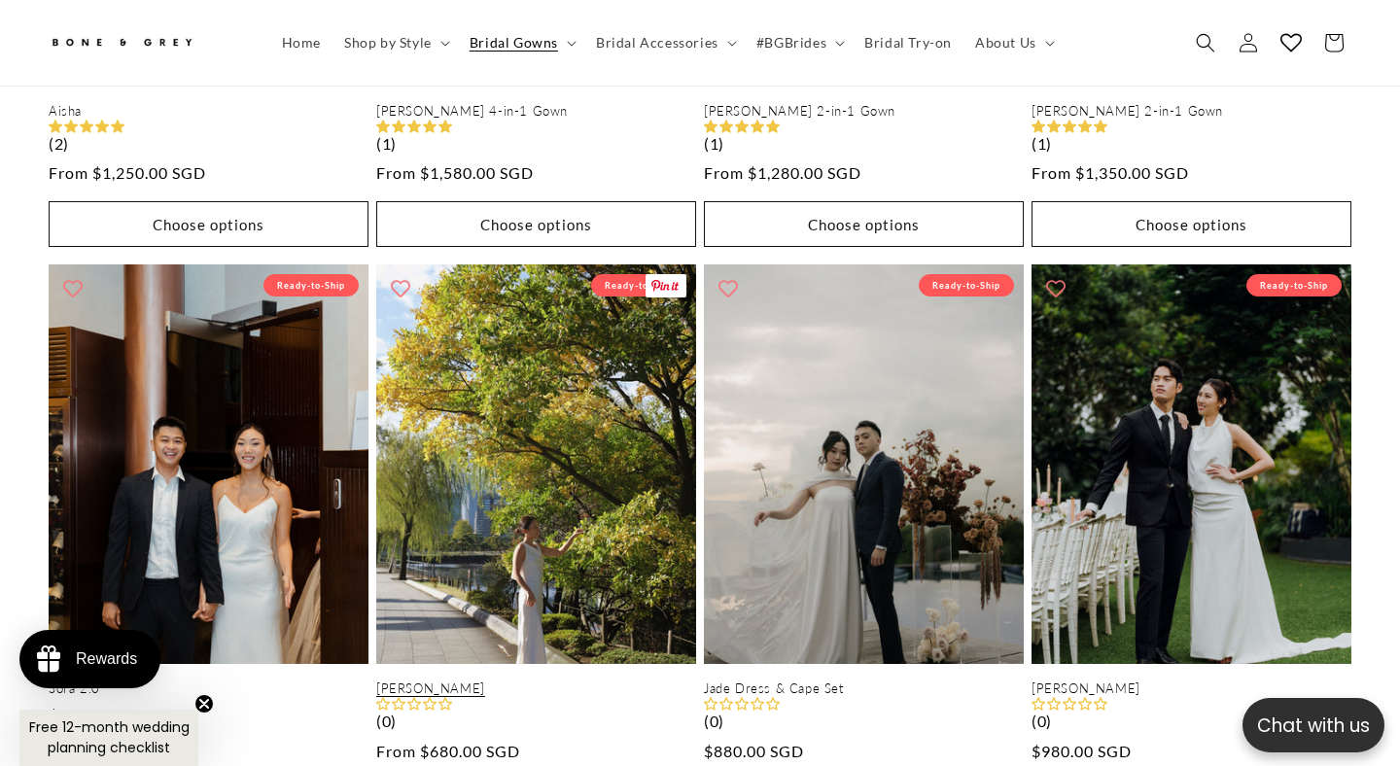
click at [595, 681] on link "Emma" at bounding box center [536, 689] width 320 height 17
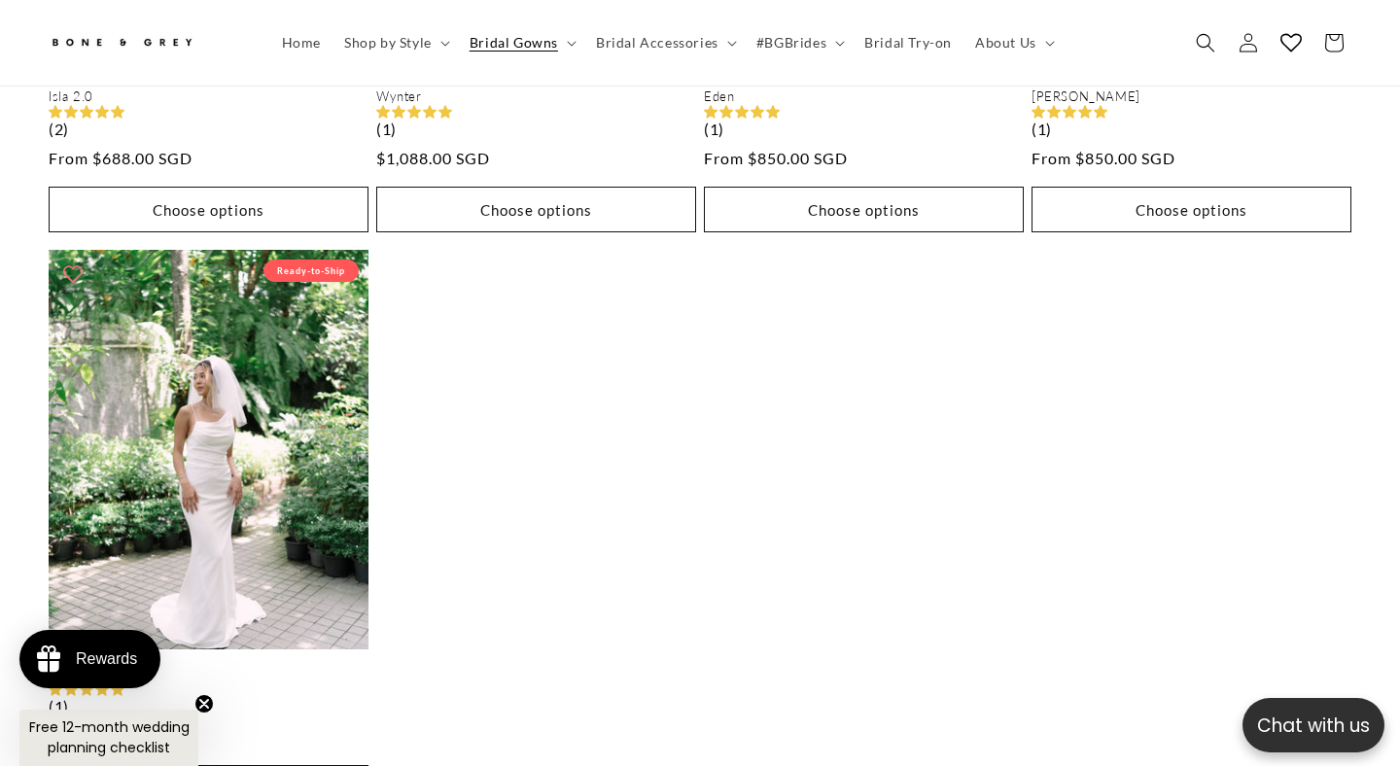
scroll to position [0, 945]
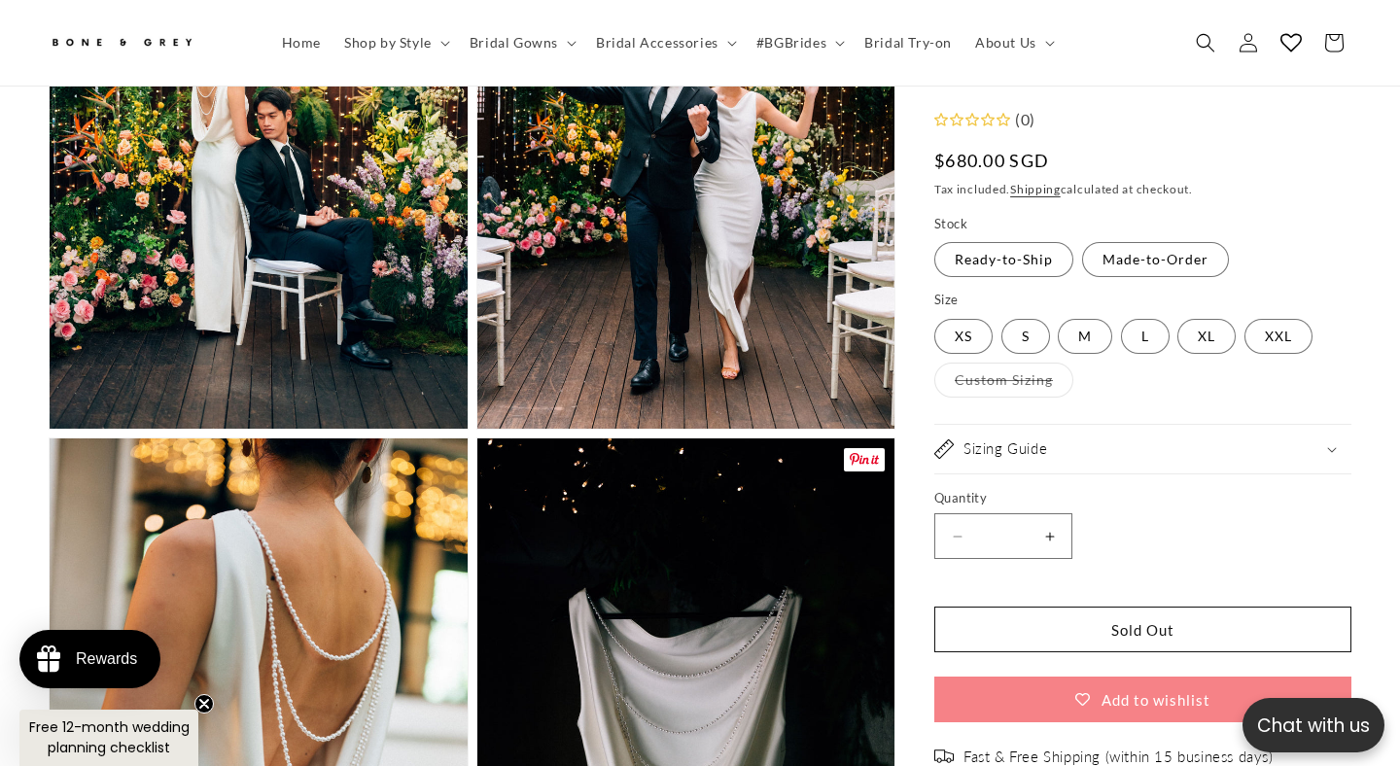
scroll to position [3237, 0]
